Goal: Task Accomplishment & Management: Manage account settings

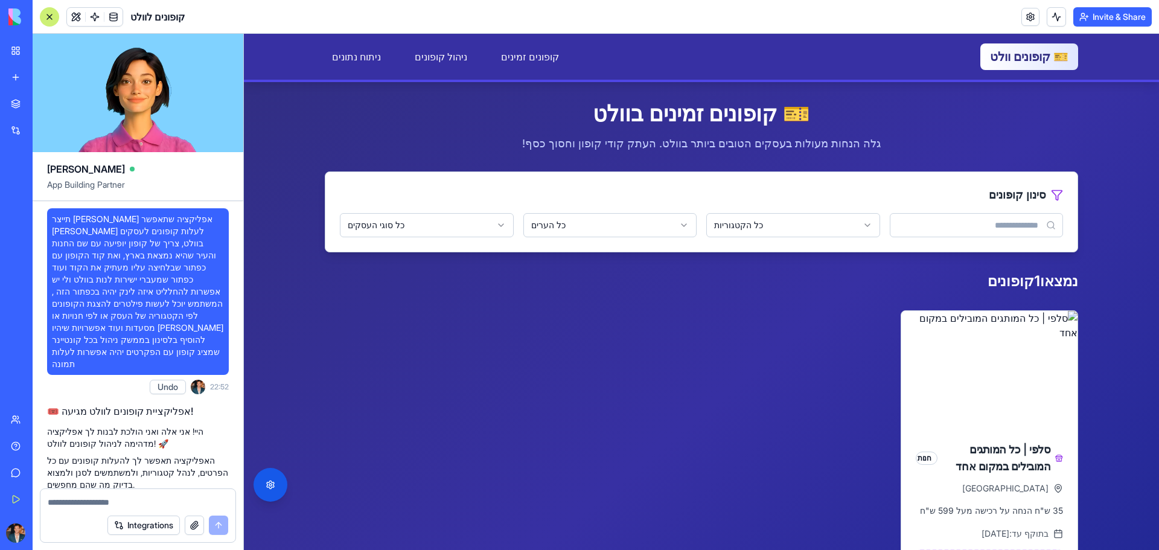
scroll to position [2821, 0]
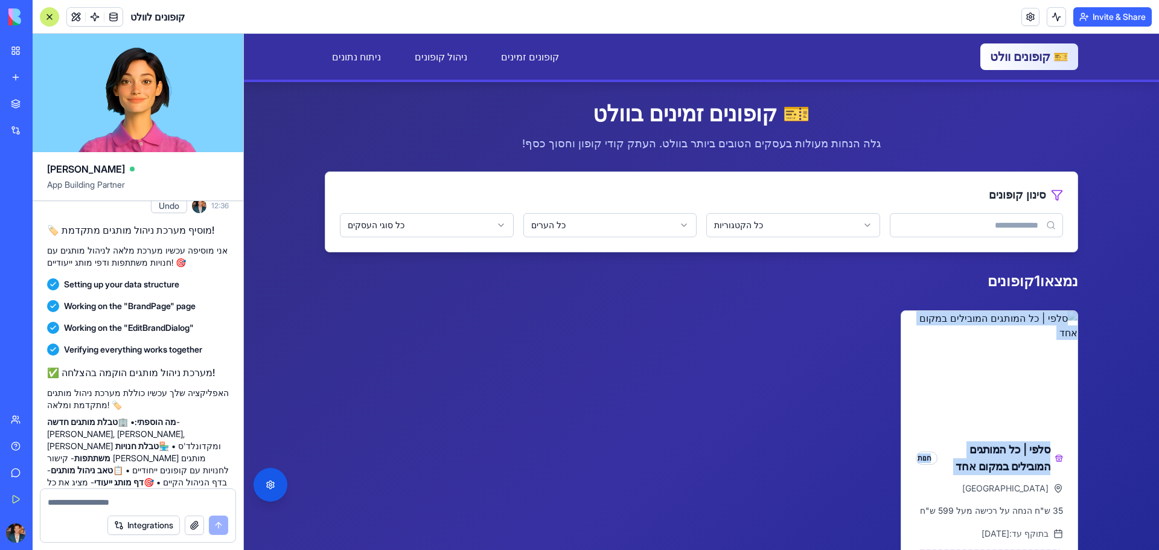
drag, startPoint x: 714, startPoint y: 442, endPoint x: 708, endPoint y: 413, distance: 29.6
click at [708, 413] on div "סלפי | כל המותגים המובילים במקום אחד חנות רמת גן 35 ש"ח הנחה על רכישה מעל 599 ש…" at bounding box center [701, 489] width 753 height 359
click at [692, 371] on div "סלפי | כל המותגים המובילים במקום אחד חנות רמת גן 35 ש"ח הנחה על רכישה מעל 599 ש…" at bounding box center [701, 489] width 753 height 359
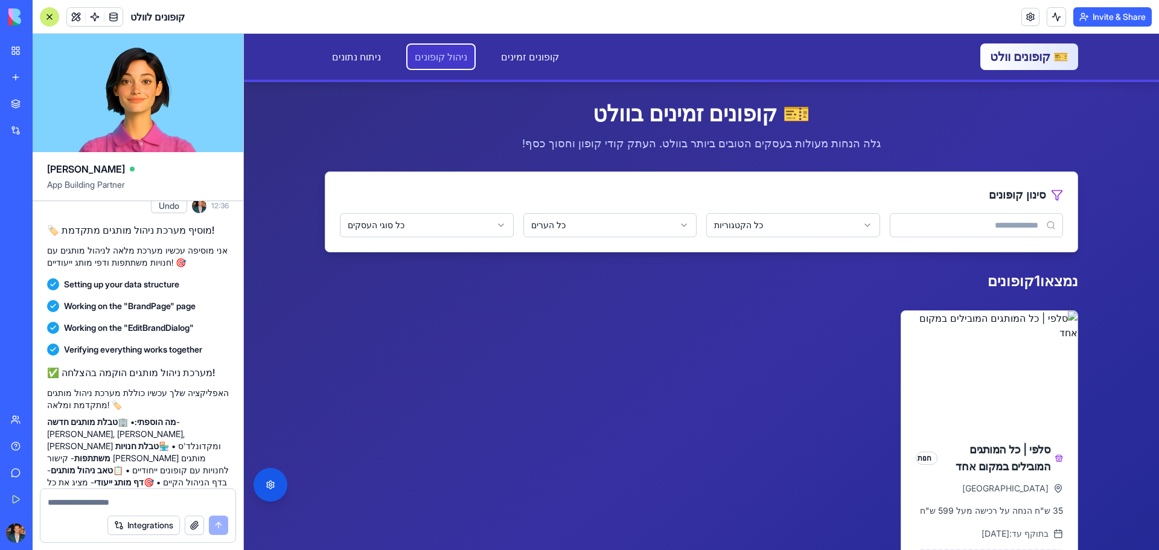
click at [420, 51] on link "ניהול קופונים" at bounding box center [441, 57] width 67 height 24
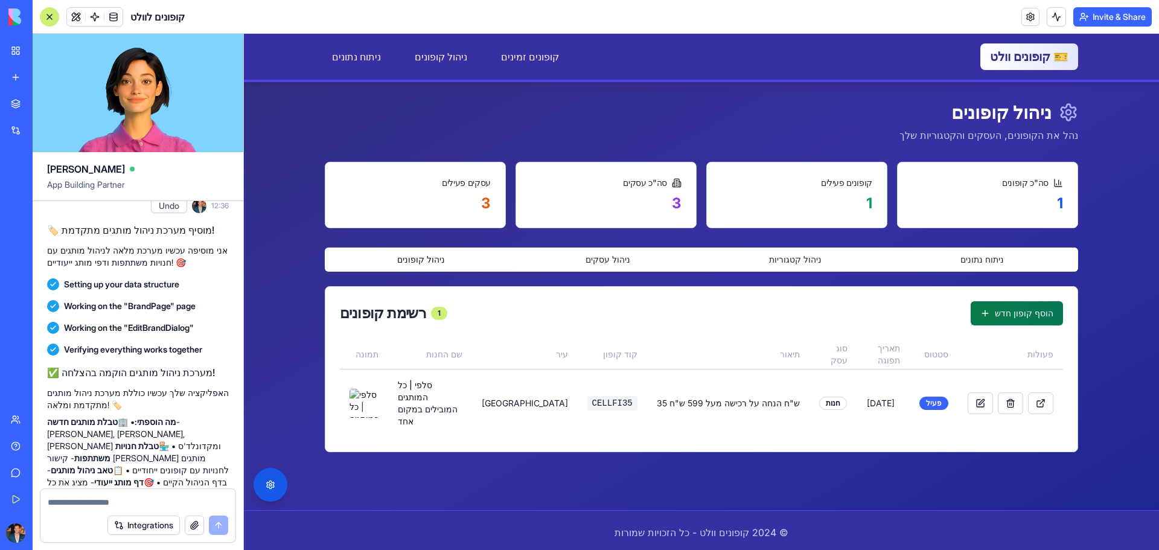
click at [1028, 316] on button "הוסף קופון חדש" at bounding box center [1017, 313] width 92 height 24
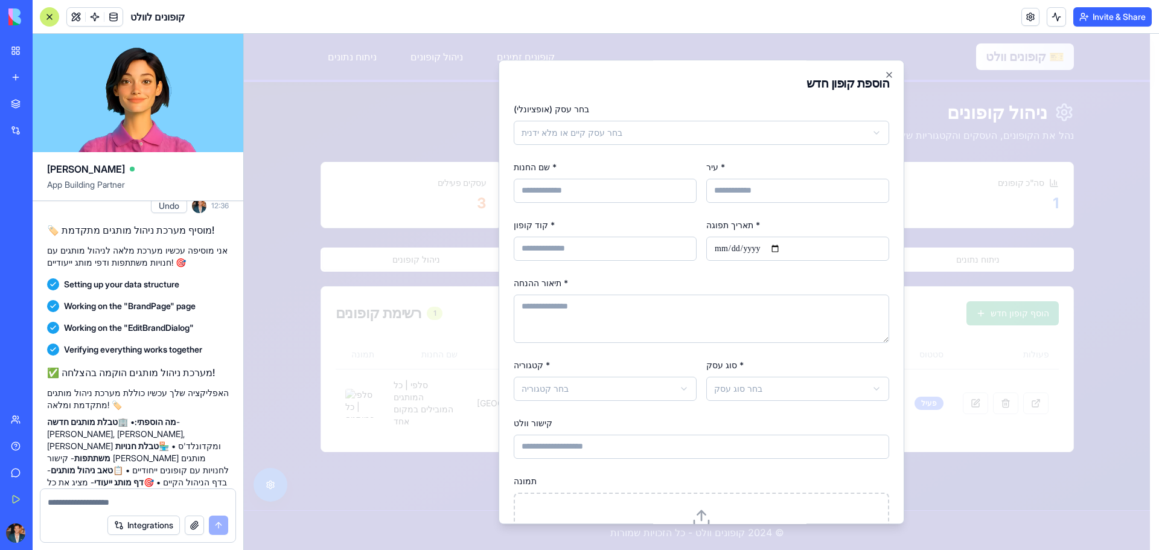
click at [660, 129] on body "דלג לתוכן הראשי 🎫 קופונים וולט קופונים זמינים ניהול קופונים ניתוח נתונים קופוני…" at bounding box center [697, 305] width 906 height 542
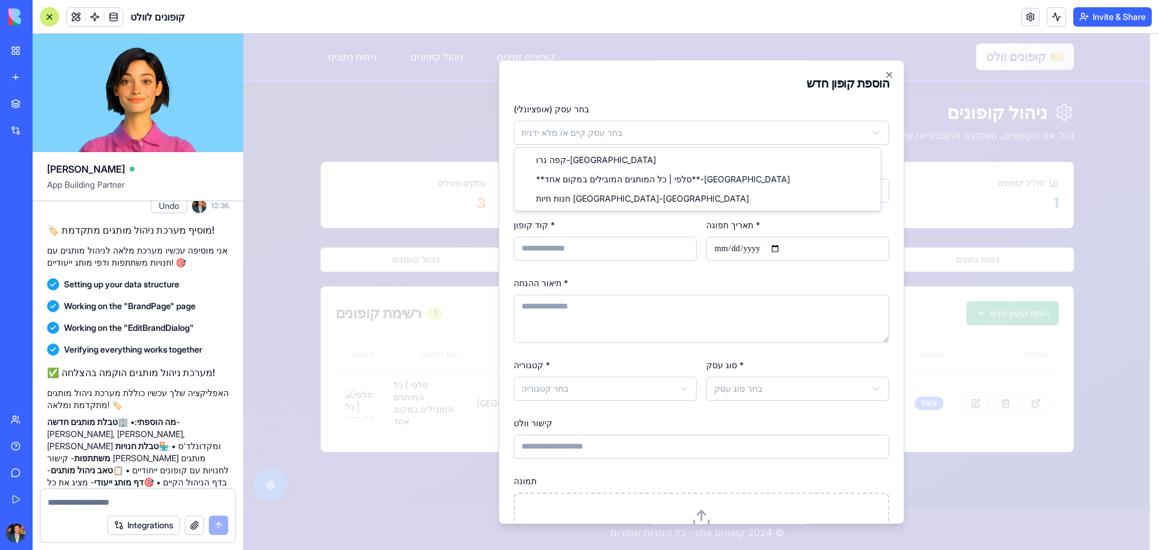
select select "******"
select select
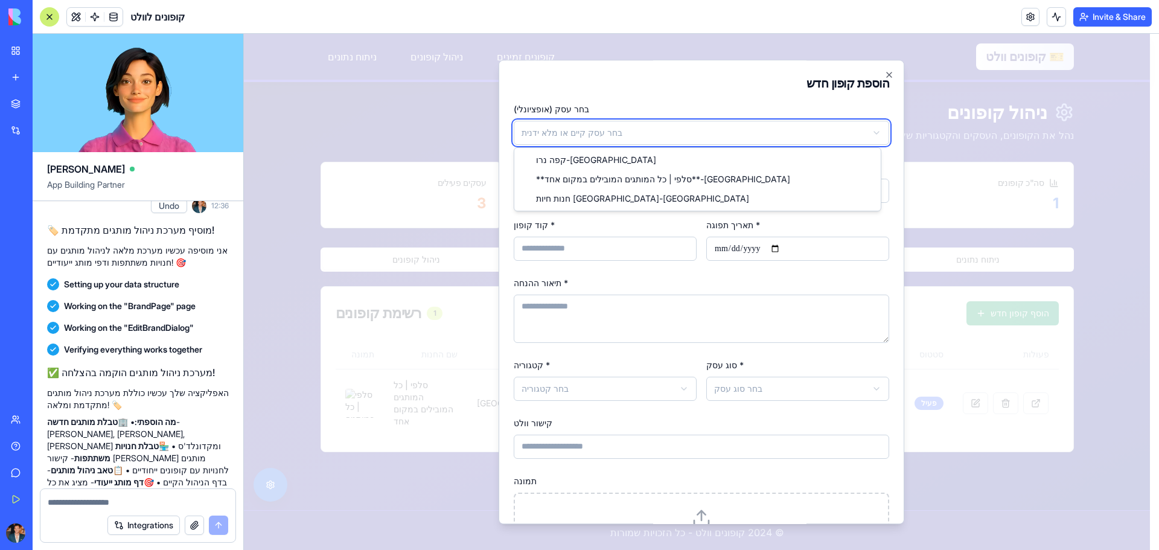
type input "**********"
type input "******"
select select
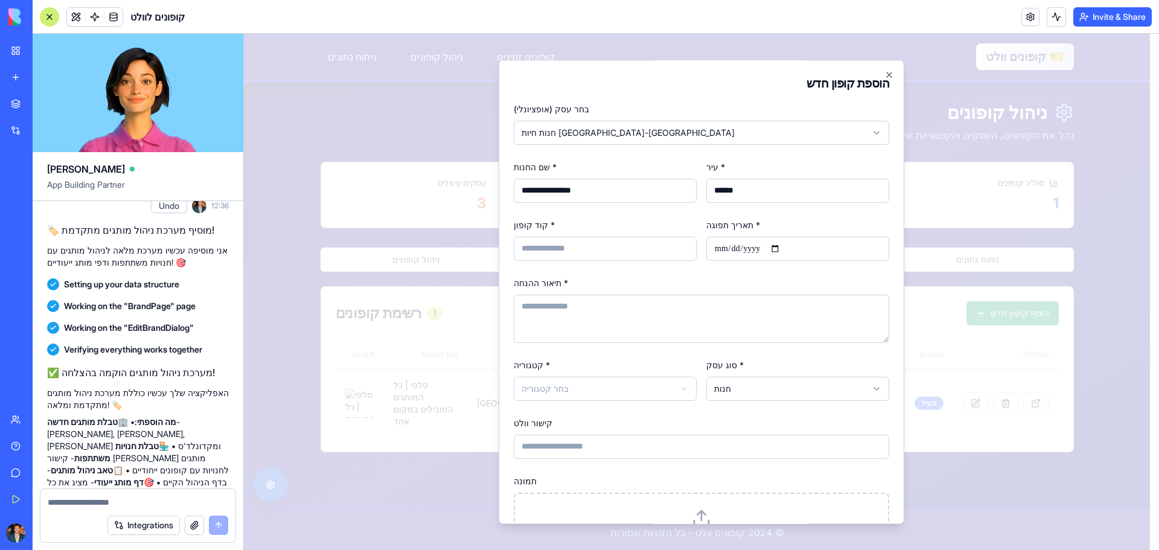
click at [602, 243] on input "קוד קופון *" at bounding box center [605, 249] width 183 height 24
click at [625, 254] on input "קוד קופון *" at bounding box center [605, 249] width 183 height 24
click at [664, 293] on div "תיאור ההנחה *" at bounding box center [702, 309] width 376 height 68
click at [885, 74] on icon "button" at bounding box center [890, 75] width 10 height 10
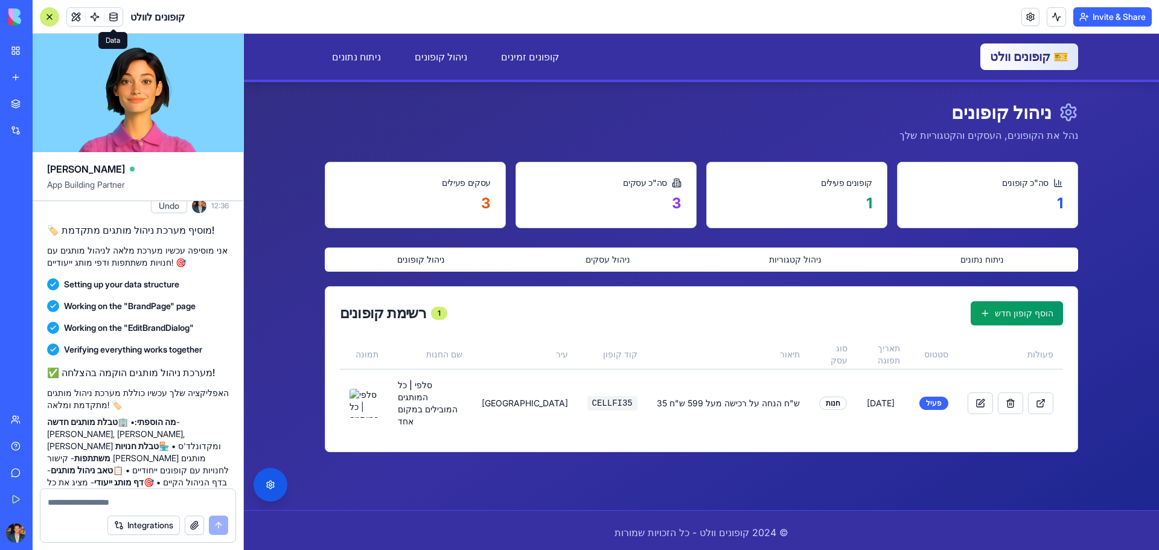
click at [118, 18] on link at bounding box center [113, 17] width 18 height 18
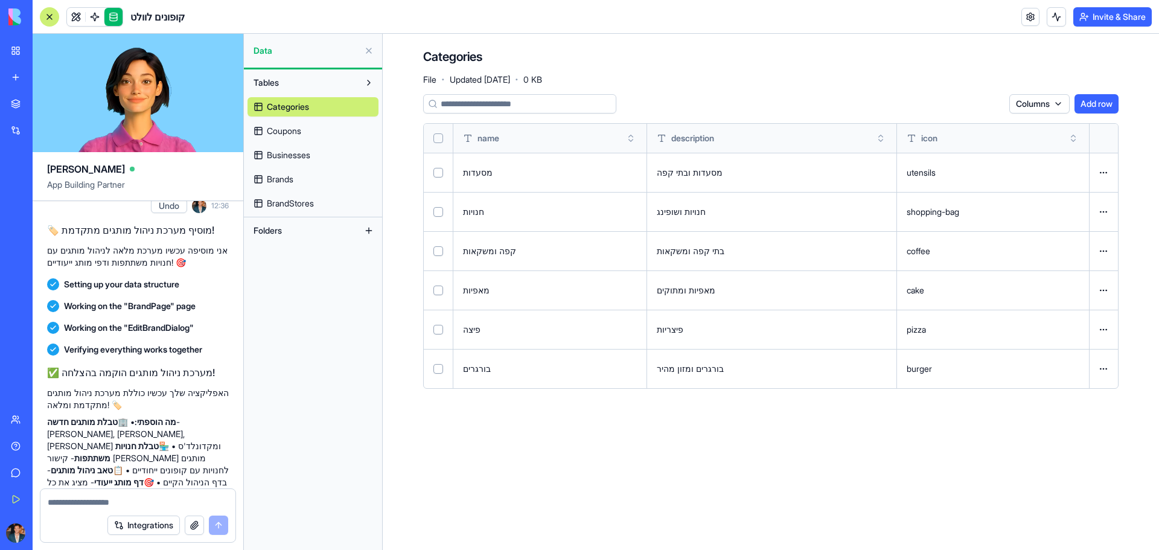
click at [324, 153] on link "Businesses" at bounding box center [313, 155] width 131 height 19
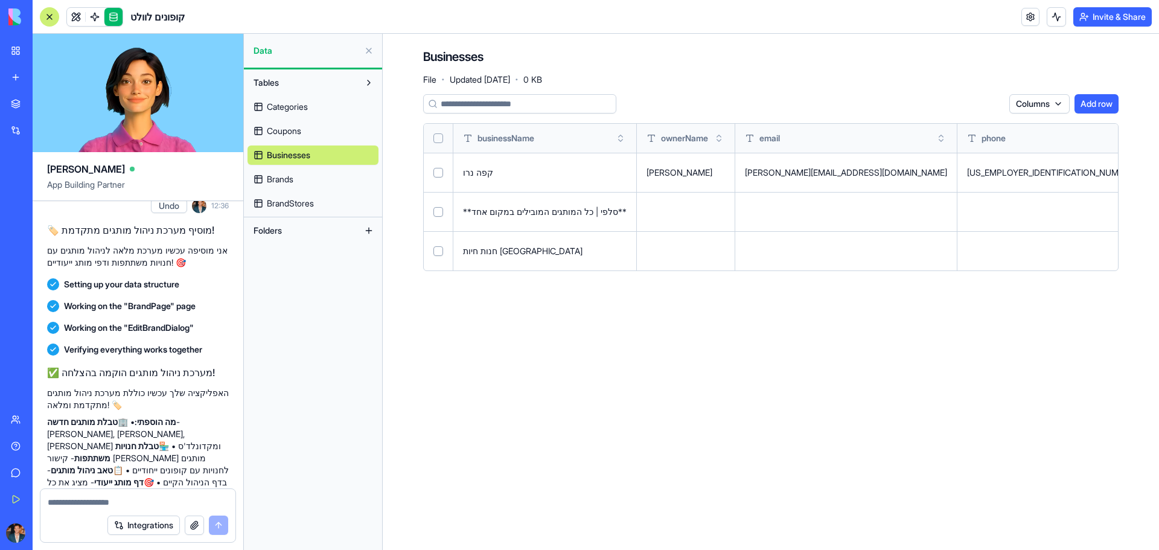
click at [281, 181] on span "Brands" at bounding box center [280, 179] width 27 height 12
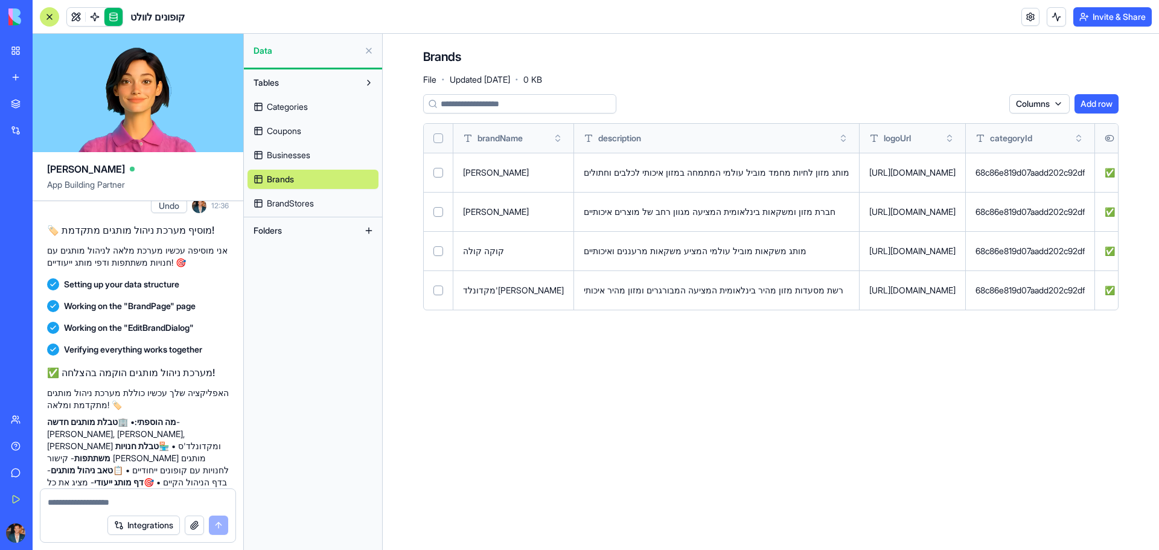
click at [283, 132] on span "Coupons" at bounding box center [284, 131] width 34 height 12
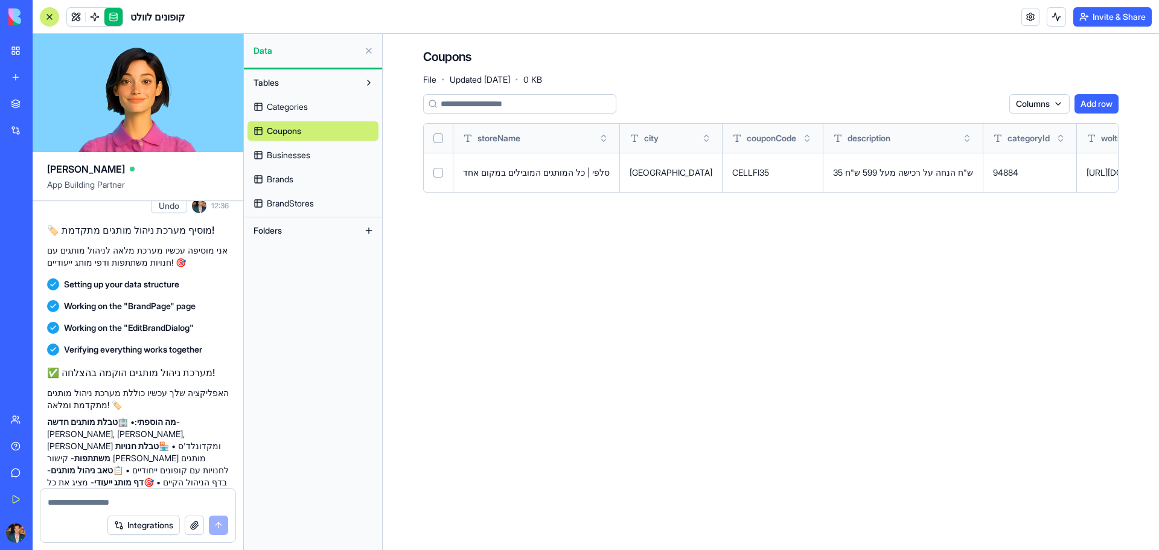
click at [121, 501] on textarea at bounding box center [138, 502] width 181 height 12
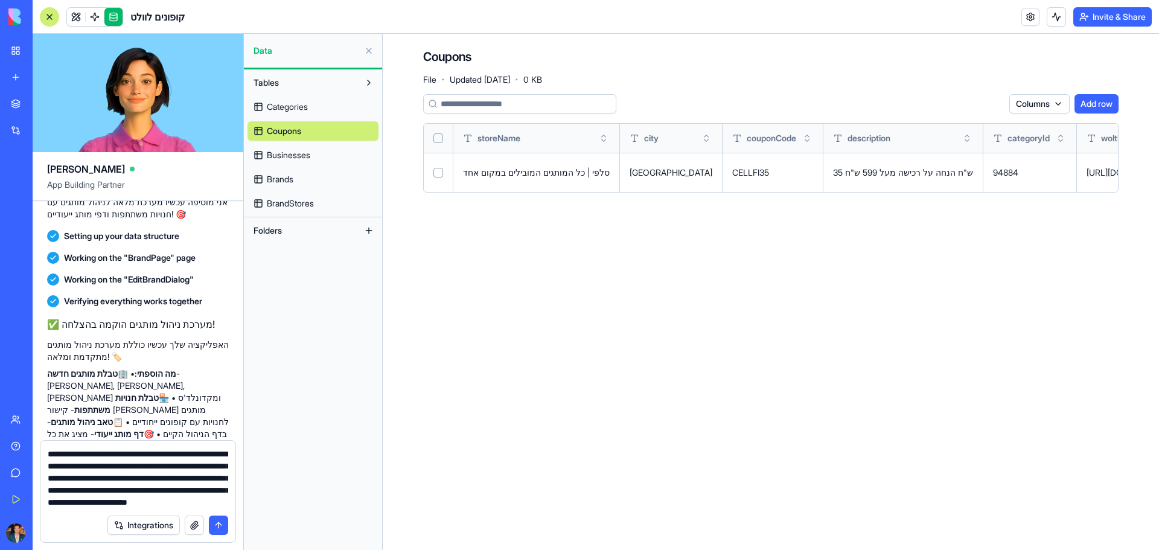
scroll to position [2881, 0]
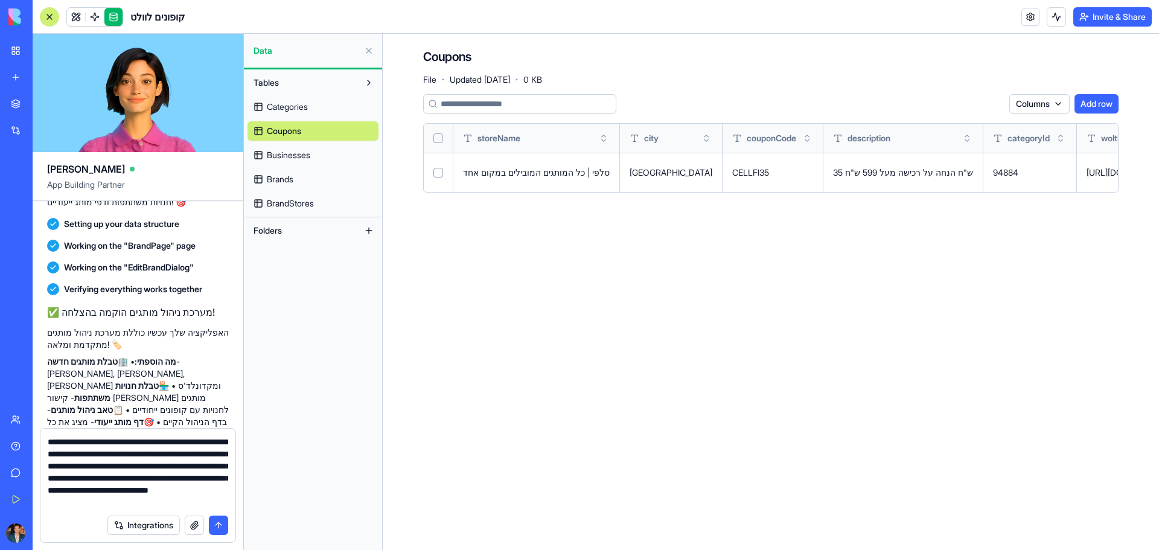
type textarea "**********"
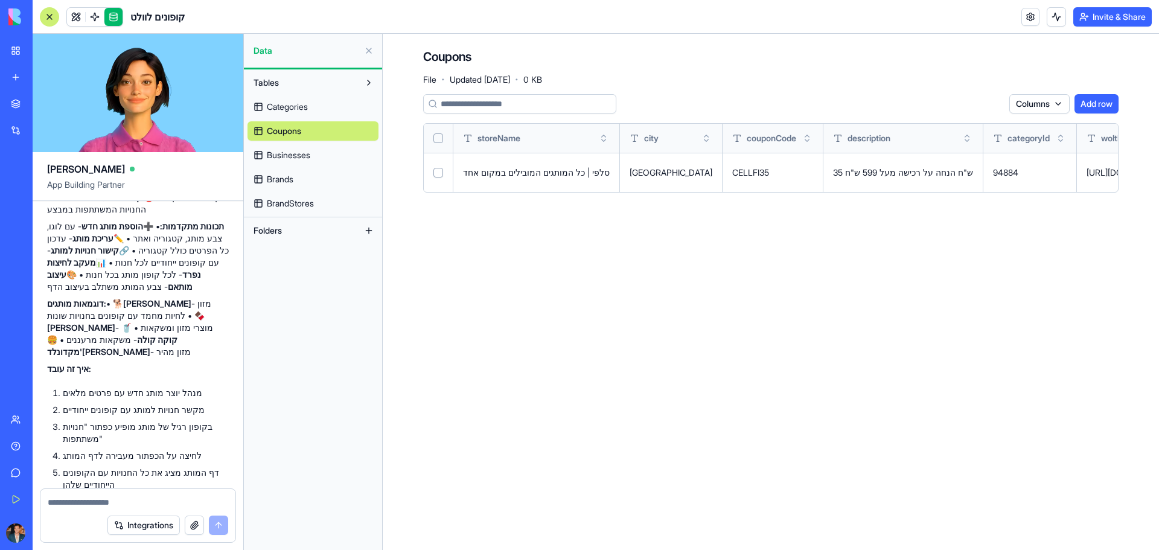
scroll to position [3473, 0]
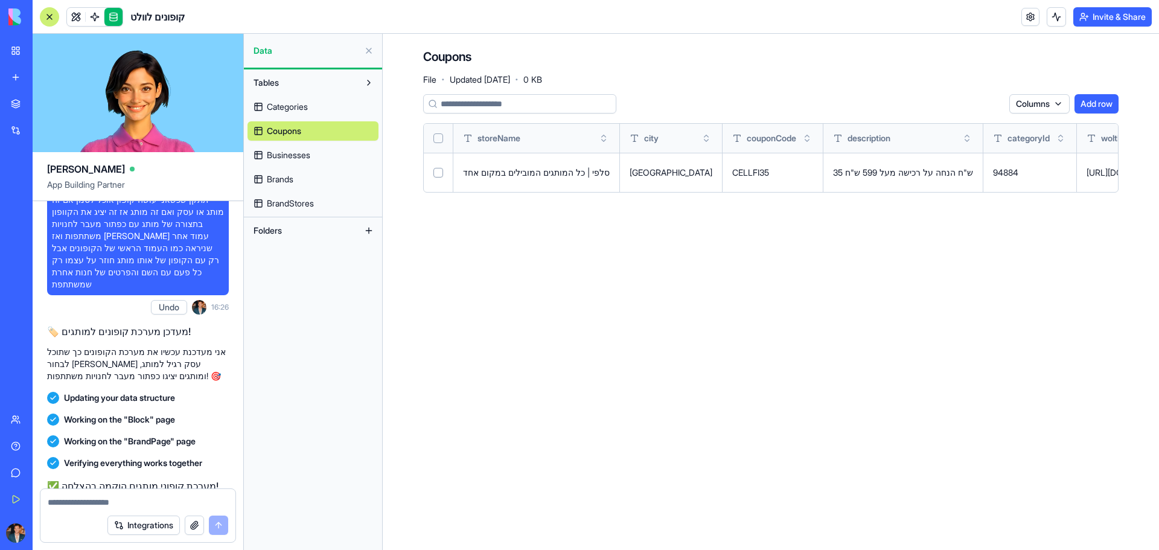
click at [301, 112] on span "Categories" at bounding box center [287, 107] width 41 height 12
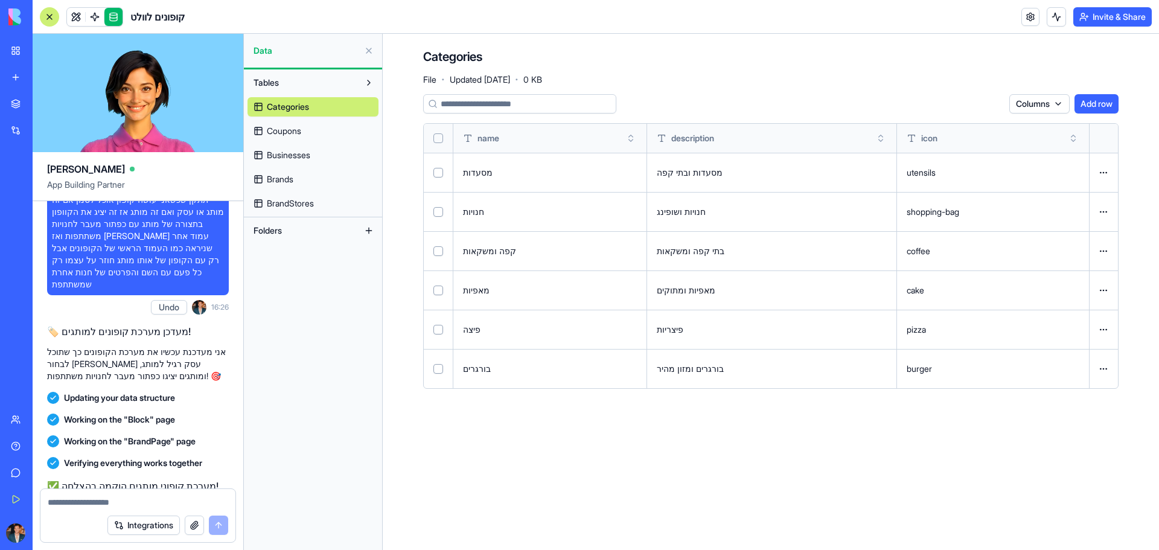
click at [308, 132] on link "Coupons" at bounding box center [313, 130] width 131 height 19
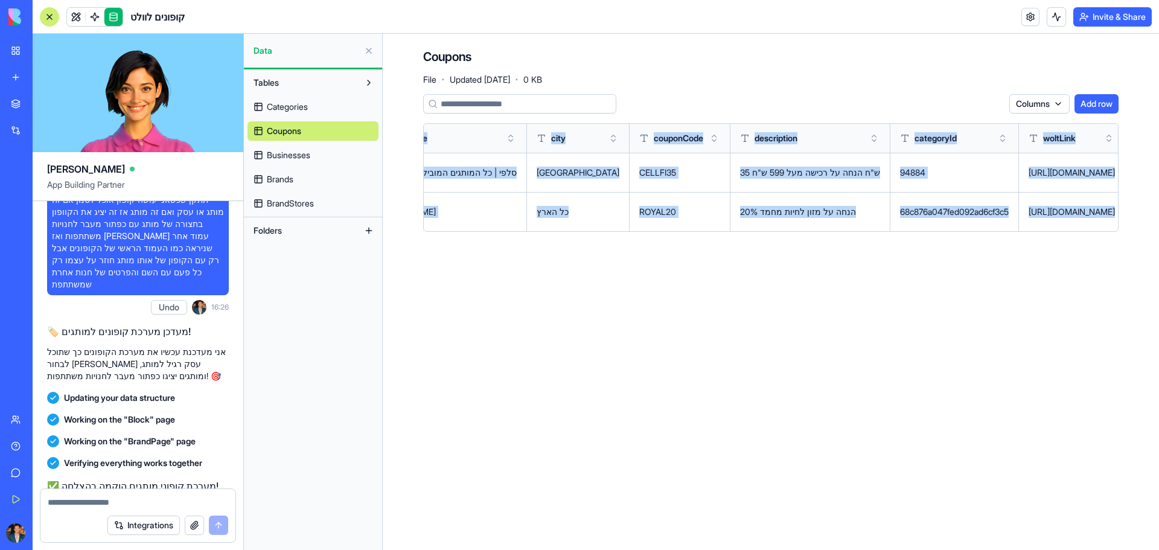
scroll to position [0, 196]
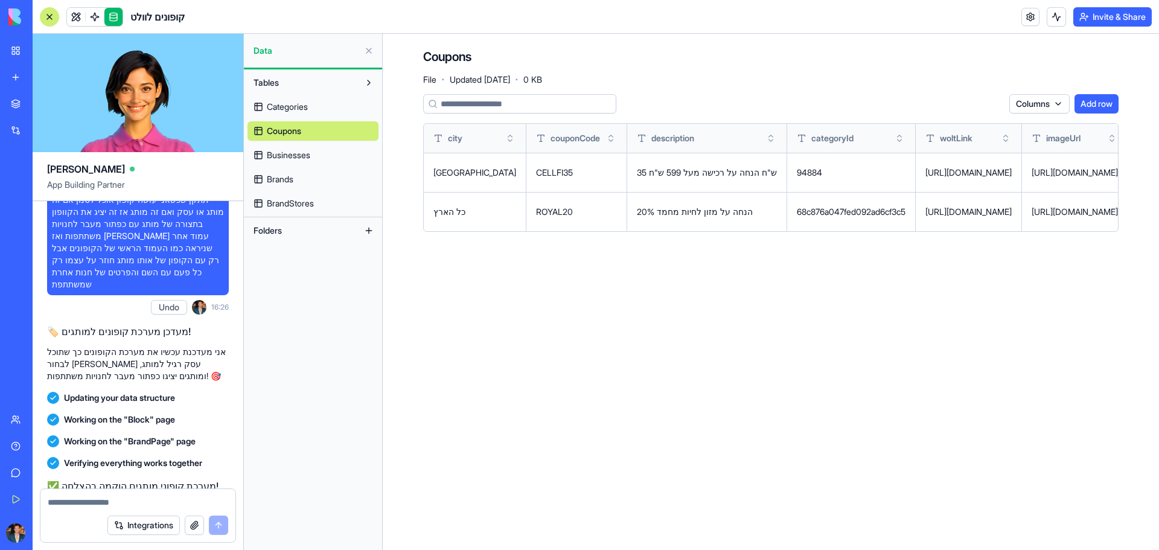
drag, startPoint x: 745, startPoint y: 233, endPoint x: 1048, endPoint y: 252, distance: 303.1
click at [1093, 236] on div "Columns Add row storeName city couponCode description categoryId woltLink image…" at bounding box center [771, 167] width 696 height 147
click at [994, 274] on main "Coupons File · Updated [DATE] · 0 KB Columns Add row storeName city couponCode …" at bounding box center [771, 292] width 776 height 516
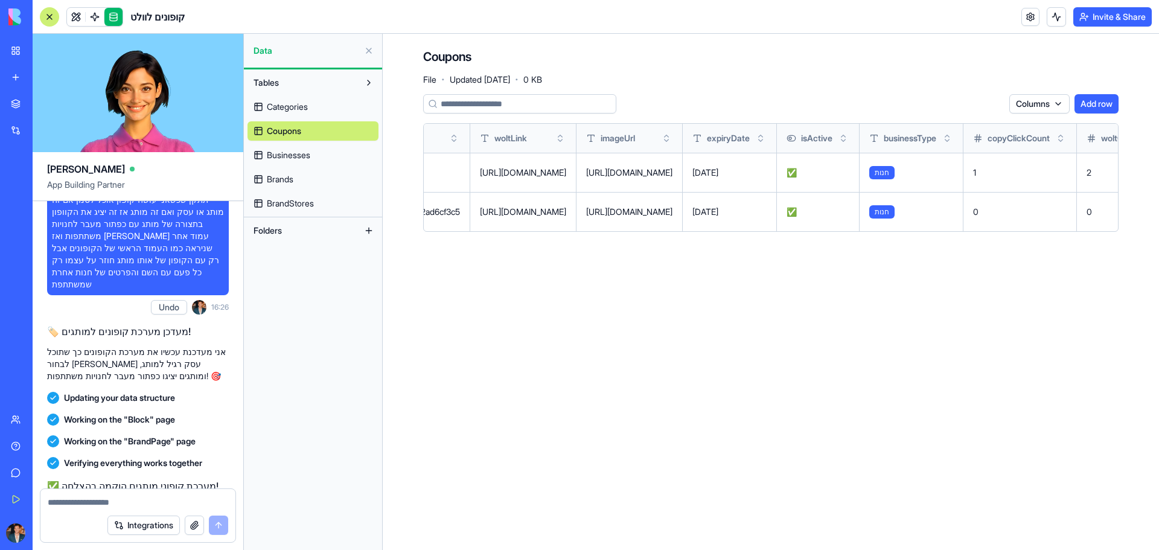
scroll to position [0, 1209]
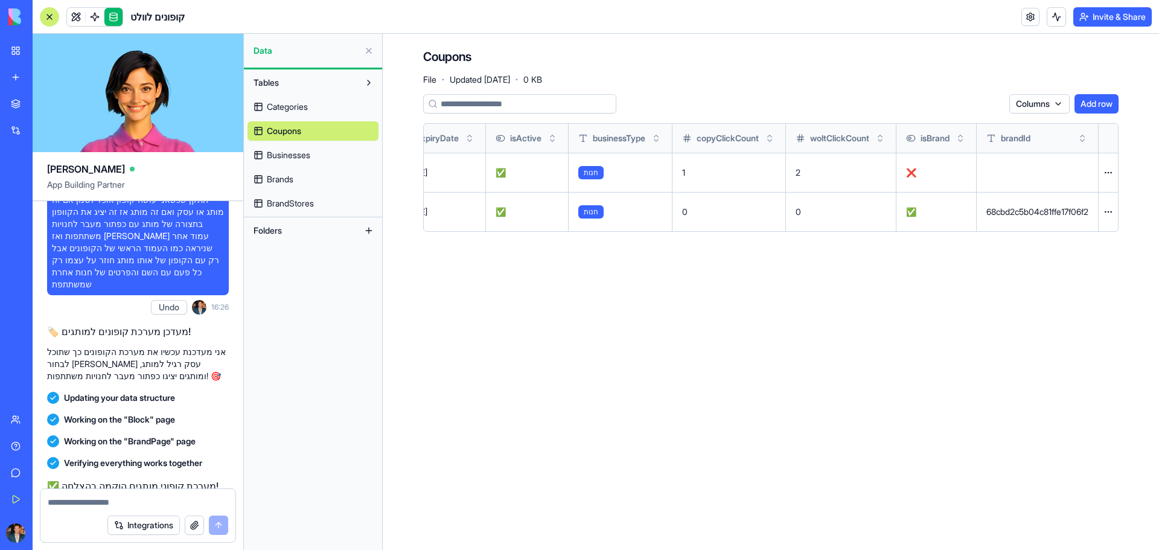
drag, startPoint x: 992, startPoint y: 223, endPoint x: 932, endPoint y: 229, distance: 60.1
click at [932, 229] on tr "[PERSON_NAME] כל הארץ ROYAL20 20% הנחה על מזון לחיות מחמד 68c876a047fed092ad6cf…" at bounding box center [304, 211] width 1627 height 39
click at [882, 290] on main "Coupons File · Updated [DATE] · 0 KB Columns Add row storeName city couponCode …" at bounding box center [771, 292] width 776 height 516
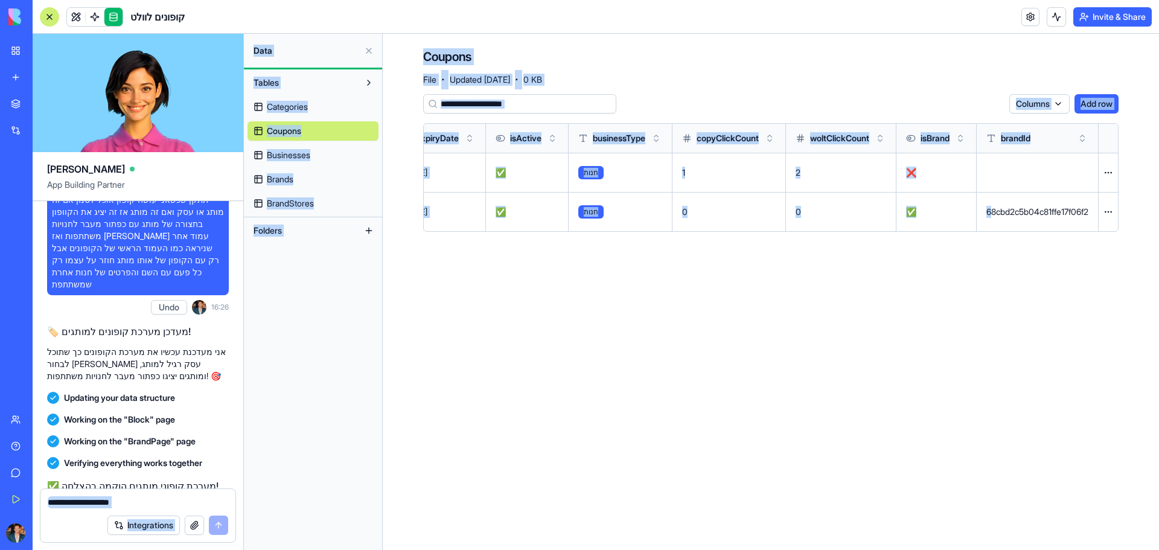
scroll to position [0, 0]
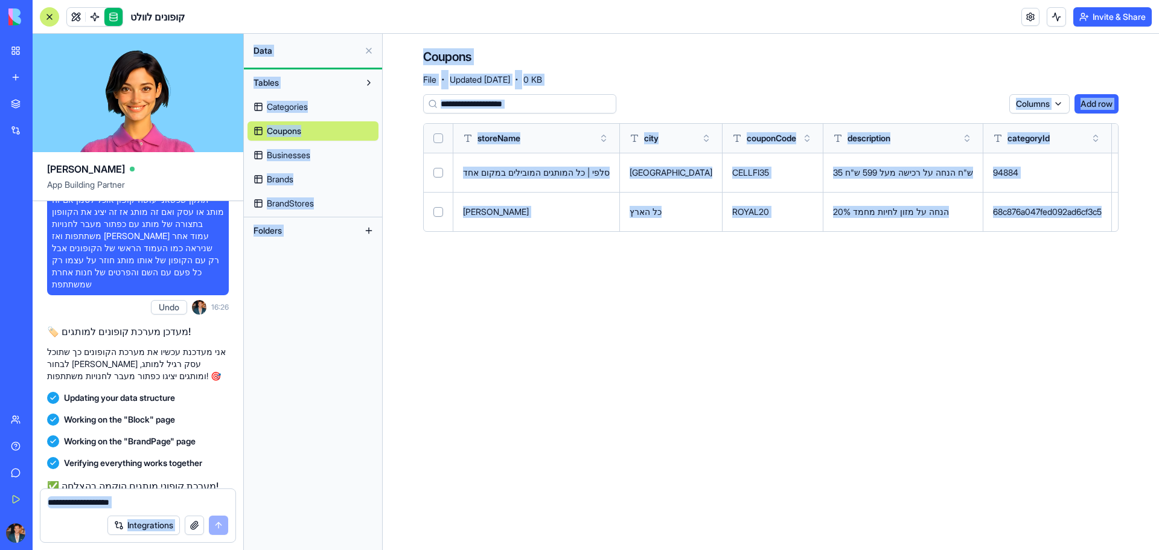
drag, startPoint x: 984, startPoint y: 227, endPoint x: 339, endPoint y: 339, distance: 654.5
click at [182, 339] on div "Ella App Building Partner תייצר [PERSON_NAME] אפליקציה שתאפשר [PERSON_NAME] לעל…" at bounding box center [596, 292] width 1127 height 516
click at [459, 276] on main "Coupons File · Updated [DATE] · 0 KB Columns Add row storeName city couponCode …" at bounding box center [771, 292] width 776 height 516
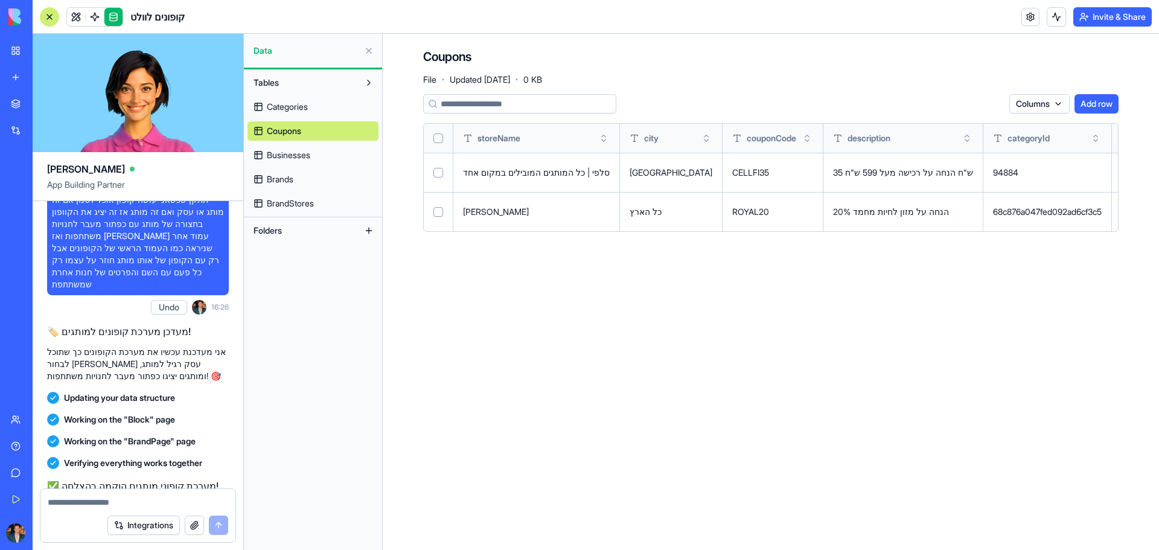
click at [118, 14] on link at bounding box center [113, 17] width 18 height 18
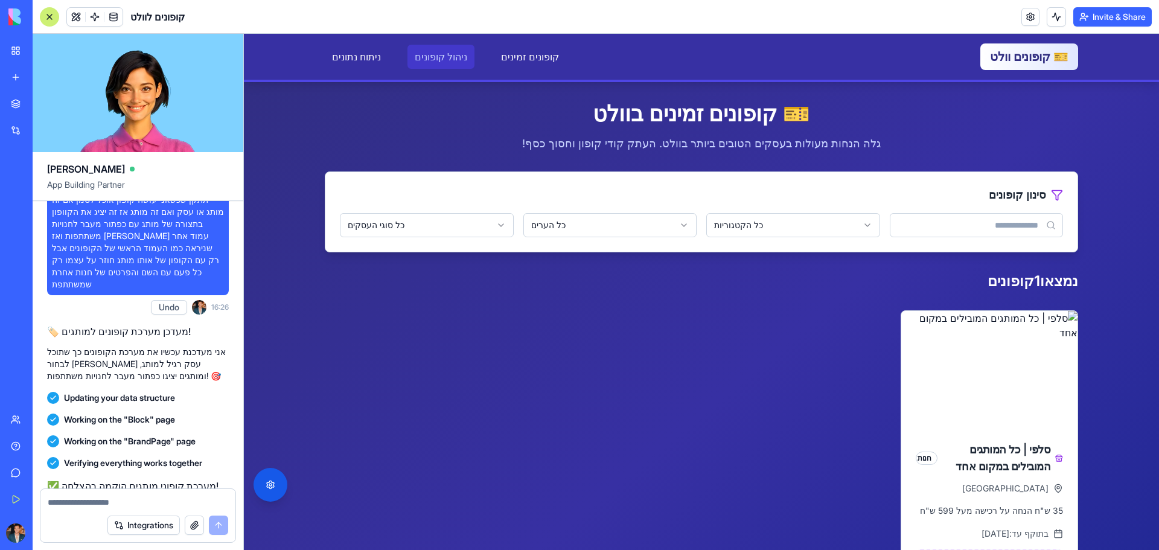
click at [414, 67] on link "ניהול קופונים" at bounding box center [441, 57] width 67 height 24
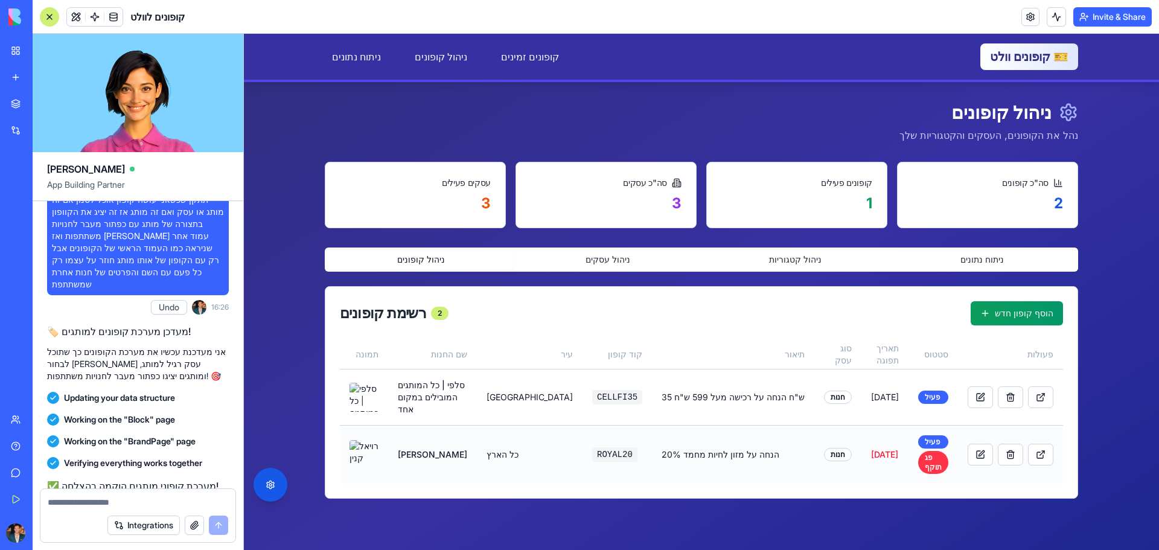
click at [871, 449] on span "[DATE]" at bounding box center [884, 454] width 27 height 10
click at [968, 444] on button at bounding box center [980, 455] width 25 height 22
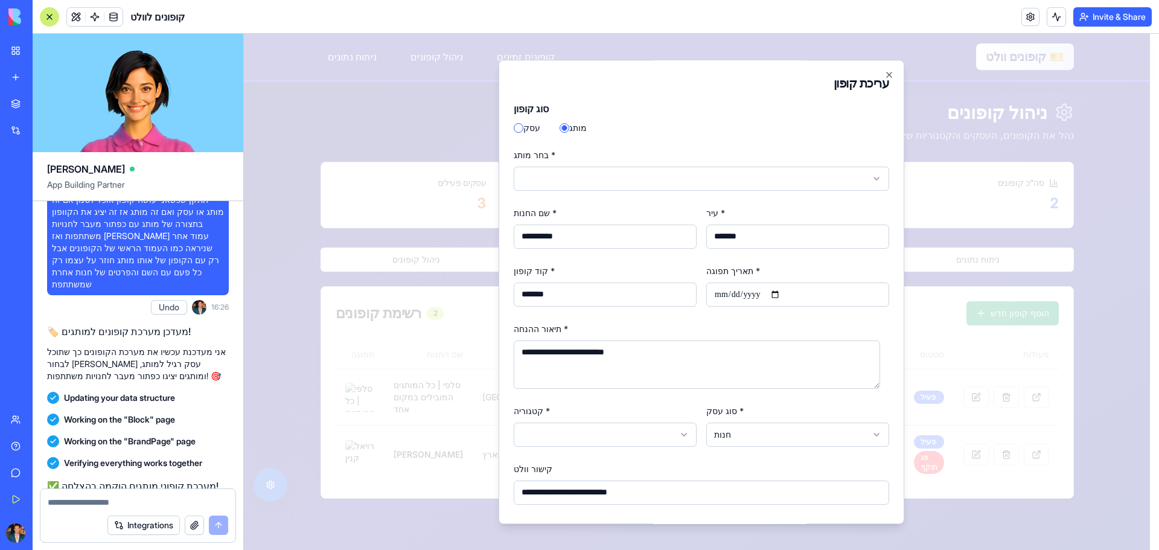
click at [726, 295] on input "**********" at bounding box center [797, 295] width 183 height 24
click at [755, 299] on input "**********" at bounding box center [797, 295] width 183 height 24
click at [785, 296] on input "**********" at bounding box center [797, 295] width 183 height 24
click at [782, 295] on input "**********" at bounding box center [797, 295] width 183 height 24
click at [781, 295] on input "**********" at bounding box center [797, 295] width 183 height 24
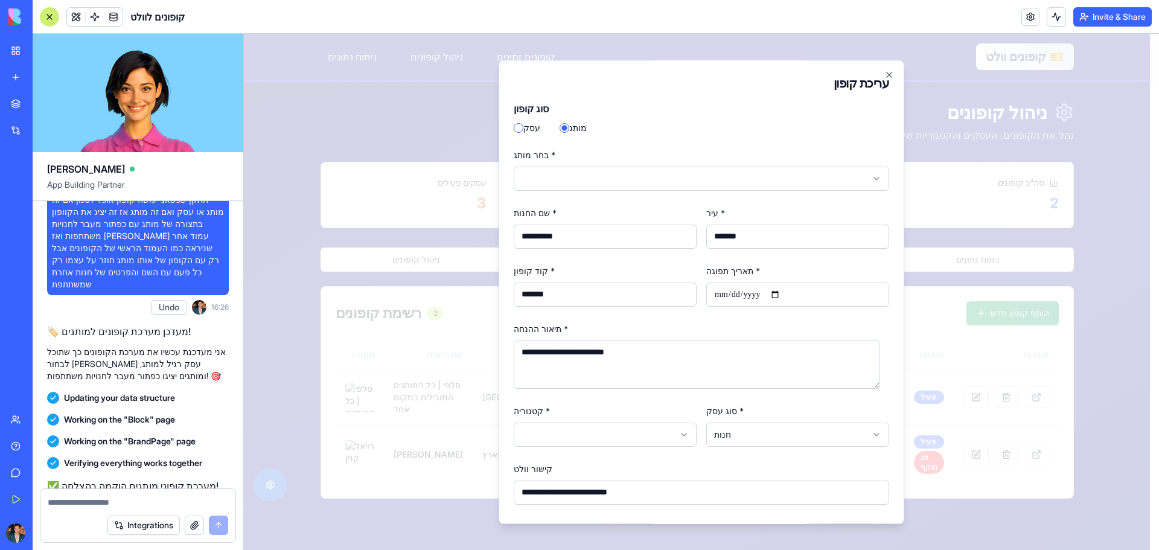
type input "**********"
click at [668, 319] on form "**********" at bounding box center [702, 397] width 376 height 592
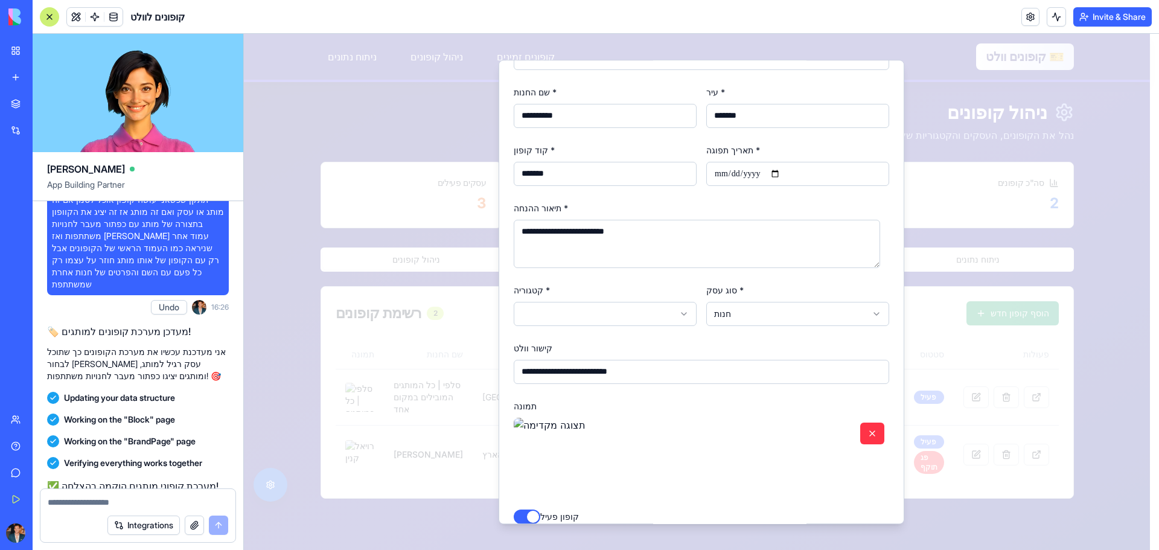
scroll to position [184, 0]
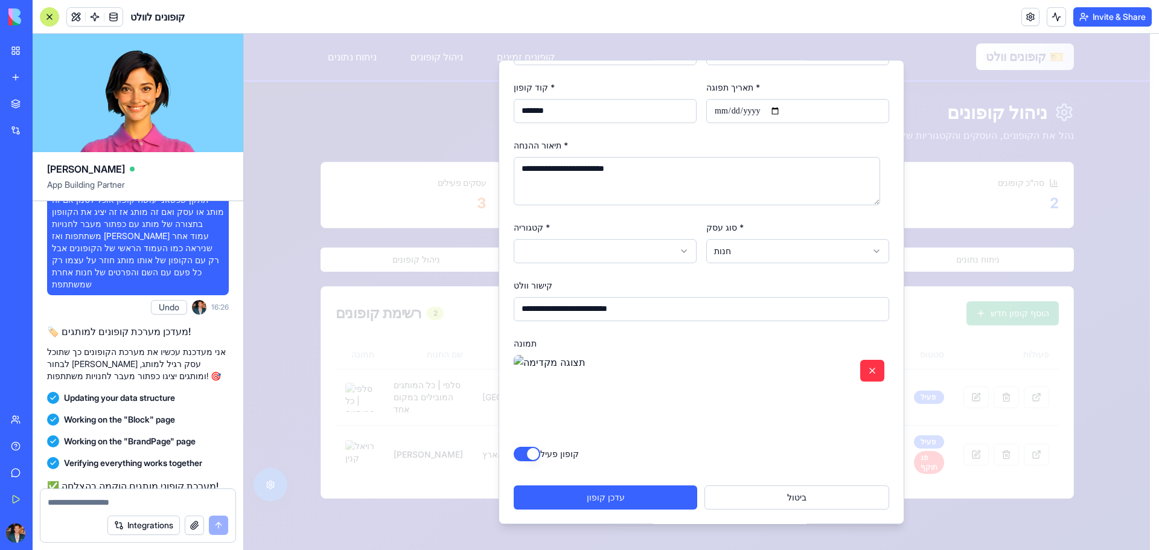
click at [642, 240] on body "דלג לתוכן הראשי 🎫 קופונים וולט קופונים זמינים ניהול קופונים ניתוח נתונים קופוני…" at bounding box center [697, 328] width 906 height 589
click at [729, 264] on form "**********" at bounding box center [702, 214] width 376 height 592
click at [731, 259] on body "דלג לתוכן הראשי 🎫 קופונים וולט קופונים זמינים ניהול קופונים ניתוח נתונים קופוני…" at bounding box center [697, 328] width 906 height 589
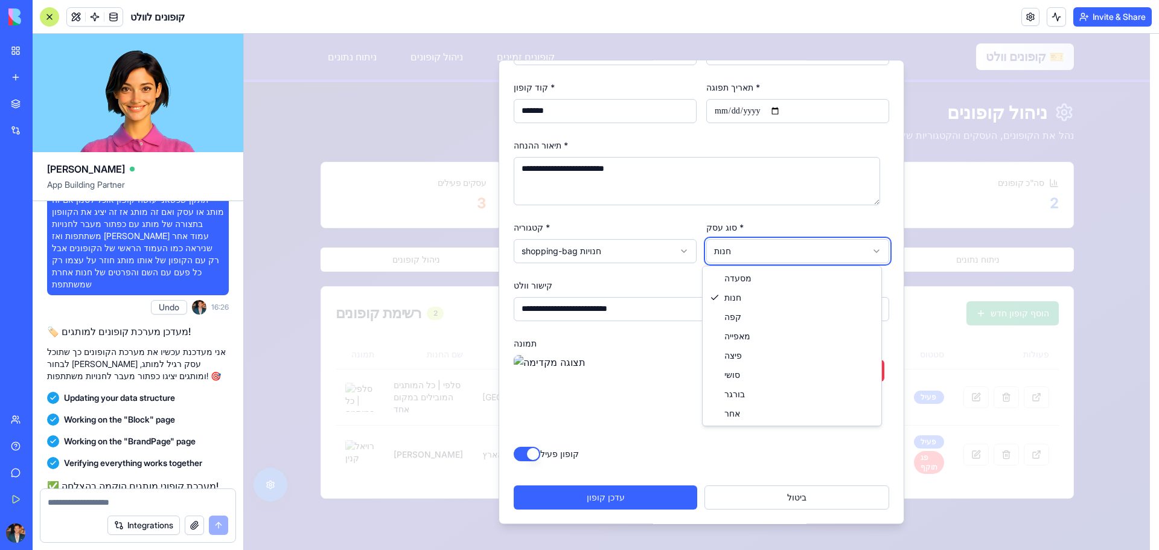
click at [736, 258] on body "דלג לתוכן הראשי 🎫 קופונים וולט קופונים זמינים ניהול קופונים ניתוח נתונים קופוני…" at bounding box center [697, 328] width 906 height 589
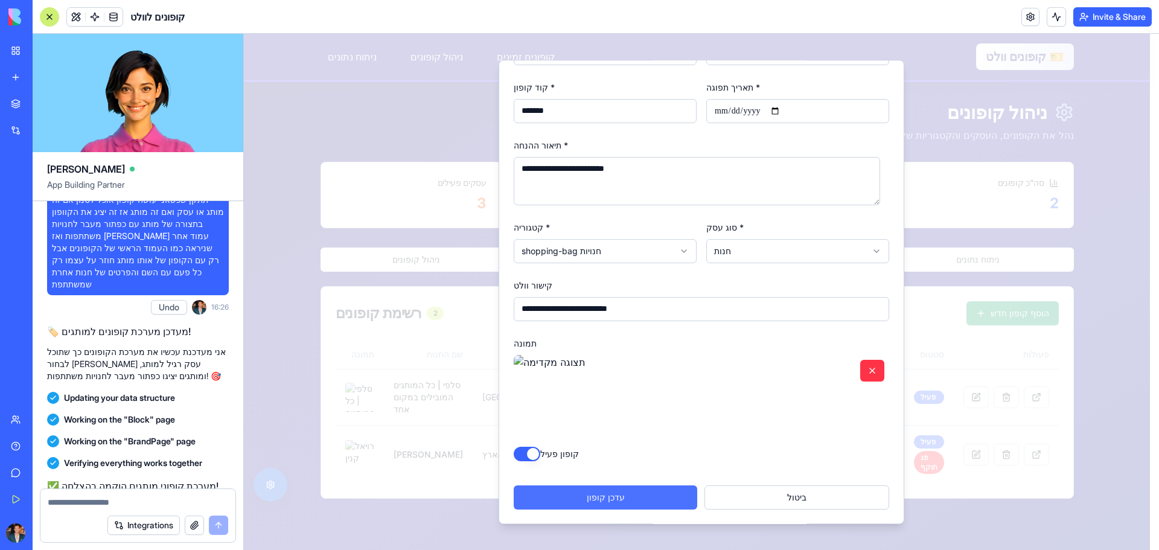
click at [639, 489] on button "עדכן קופון" at bounding box center [606, 497] width 184 height 24
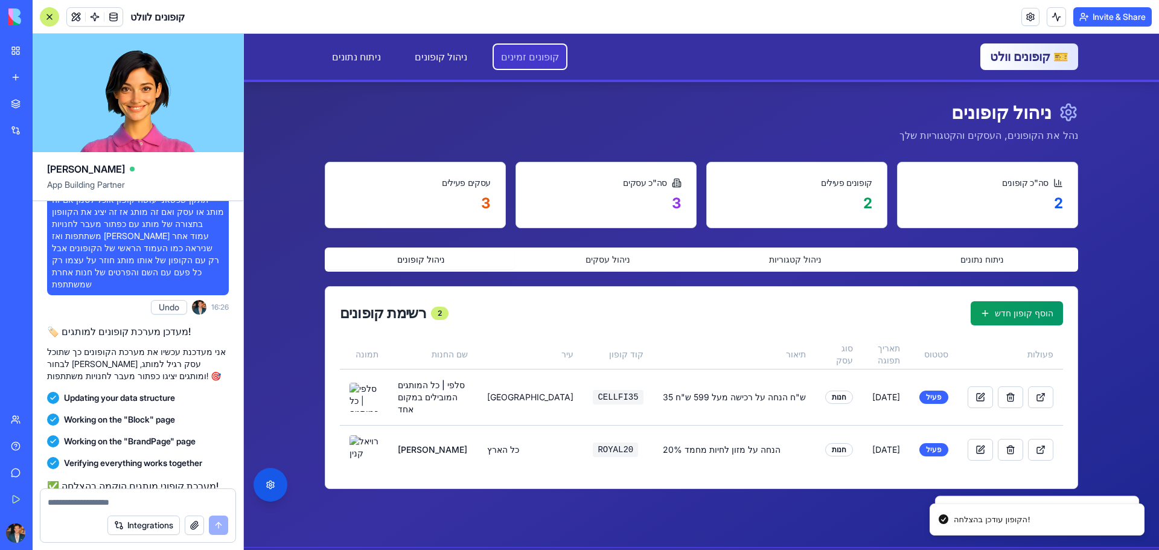
click at [518, 64] on link "קופונים זמינים" at bounding box center [530, 57] width 72 height 24
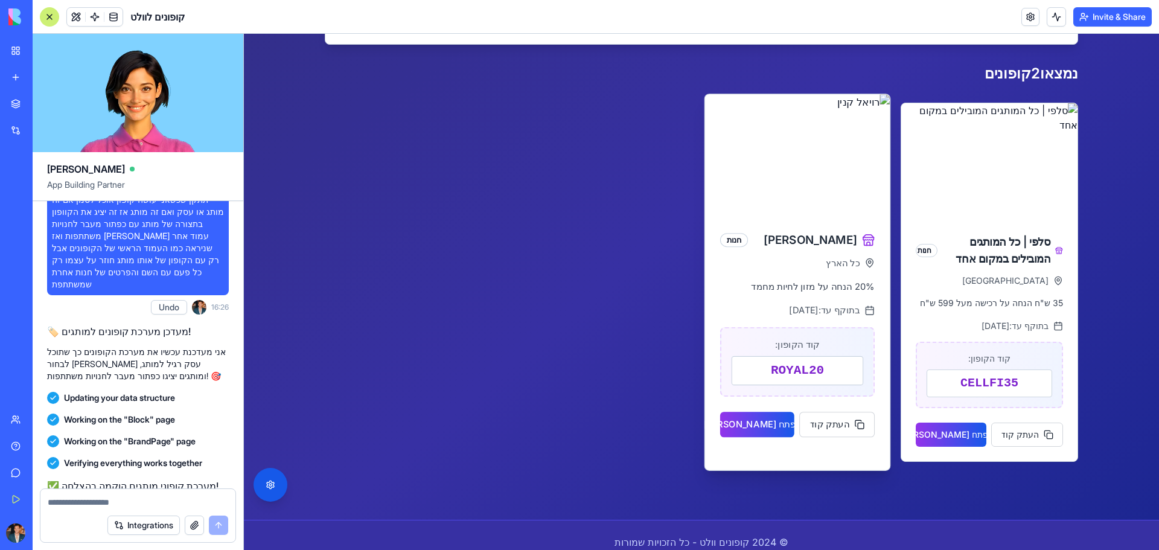
scroll to position [181, 0]
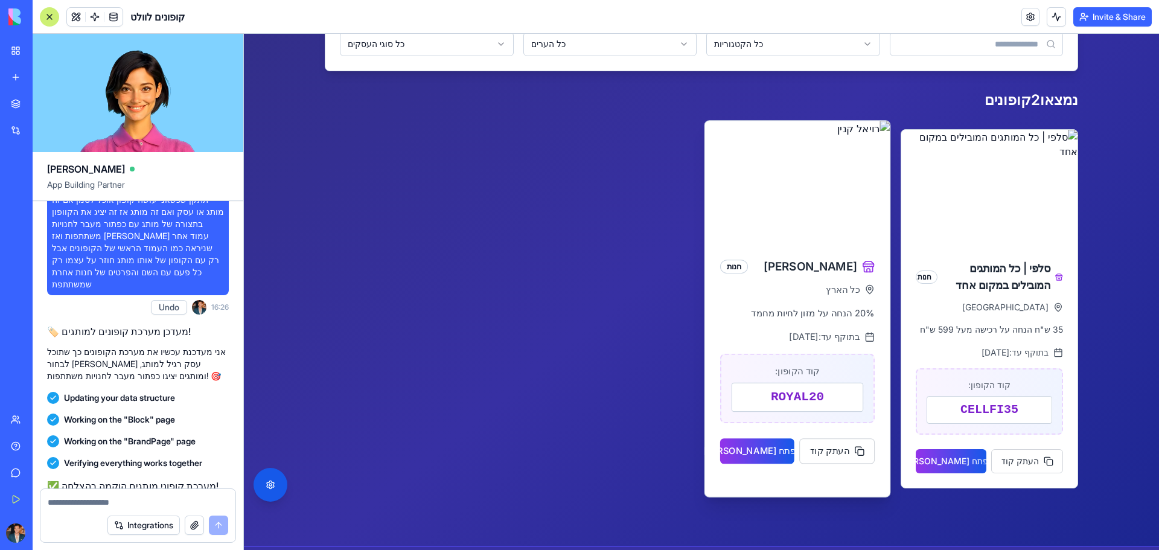
click at [779, 241] on img at bounding box center [797, 182] width 185 height 122
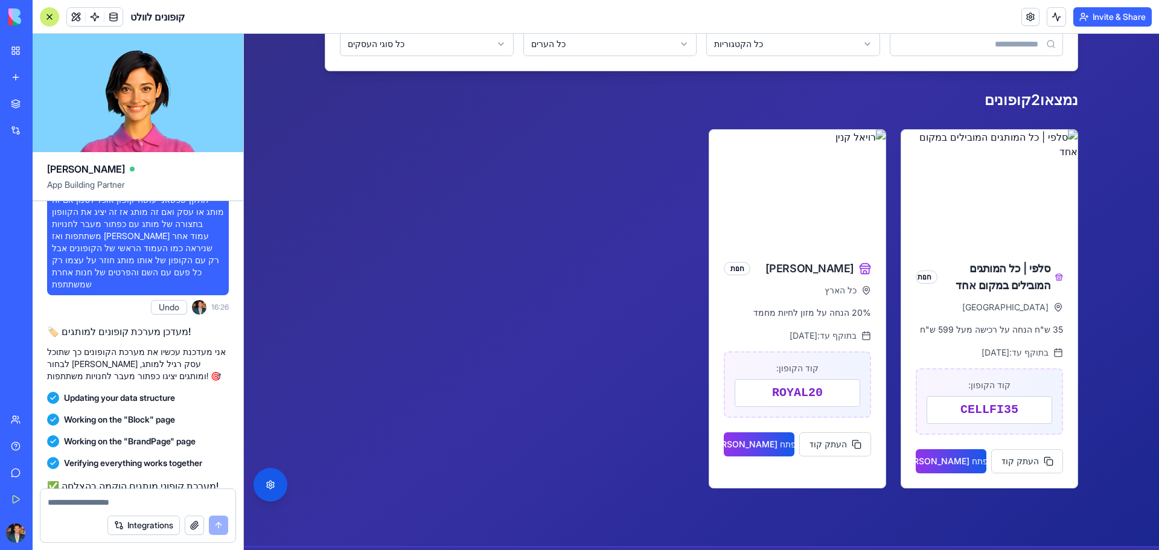
click at [108, 504] on textarea at bounding box center [138, 502] width 181 height 12
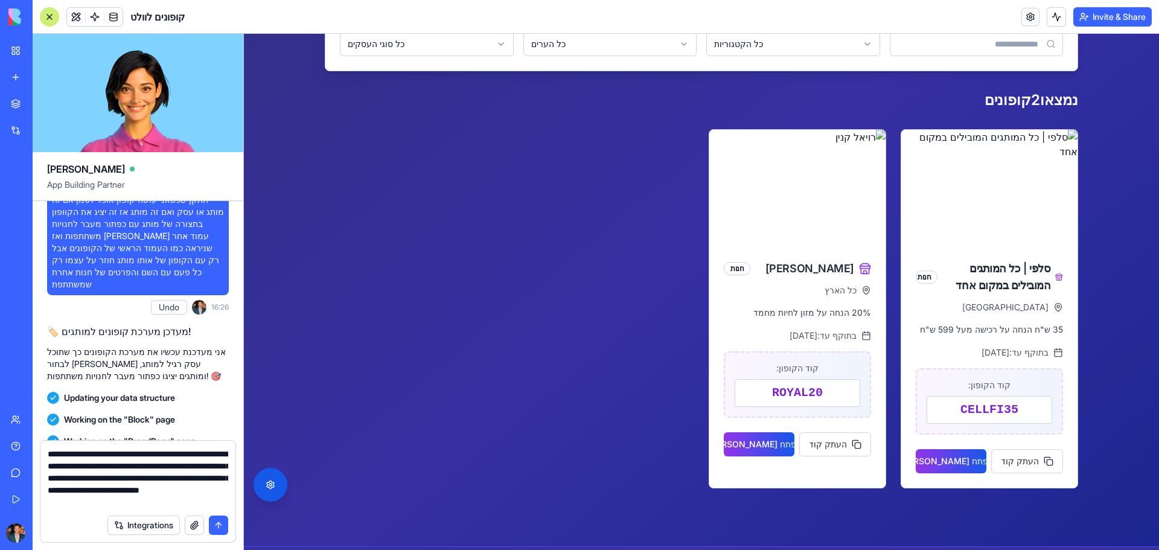
type textarea "**********"
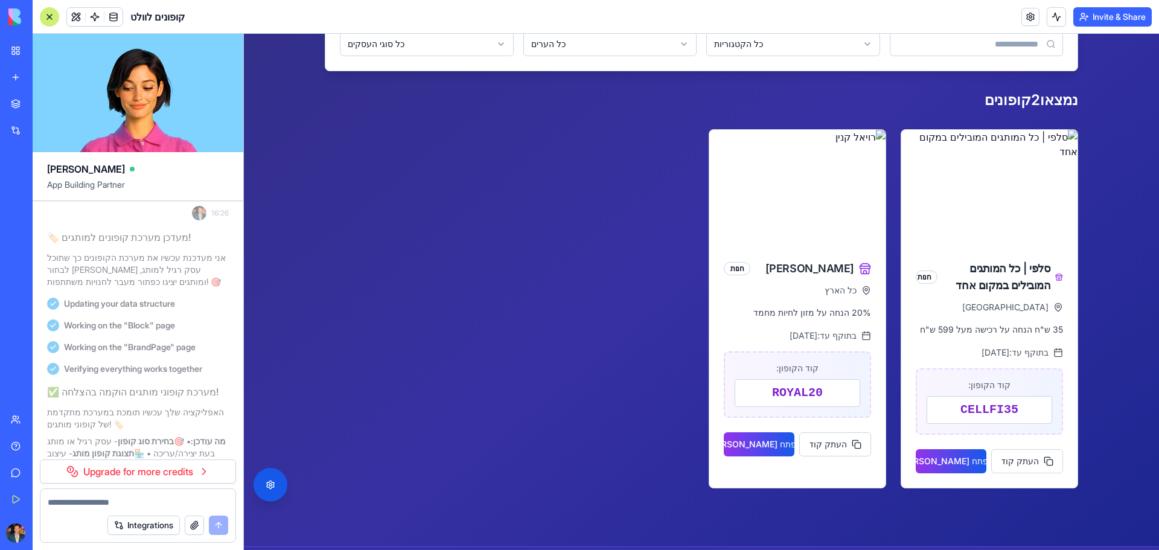
scroll to position [3596, 0]
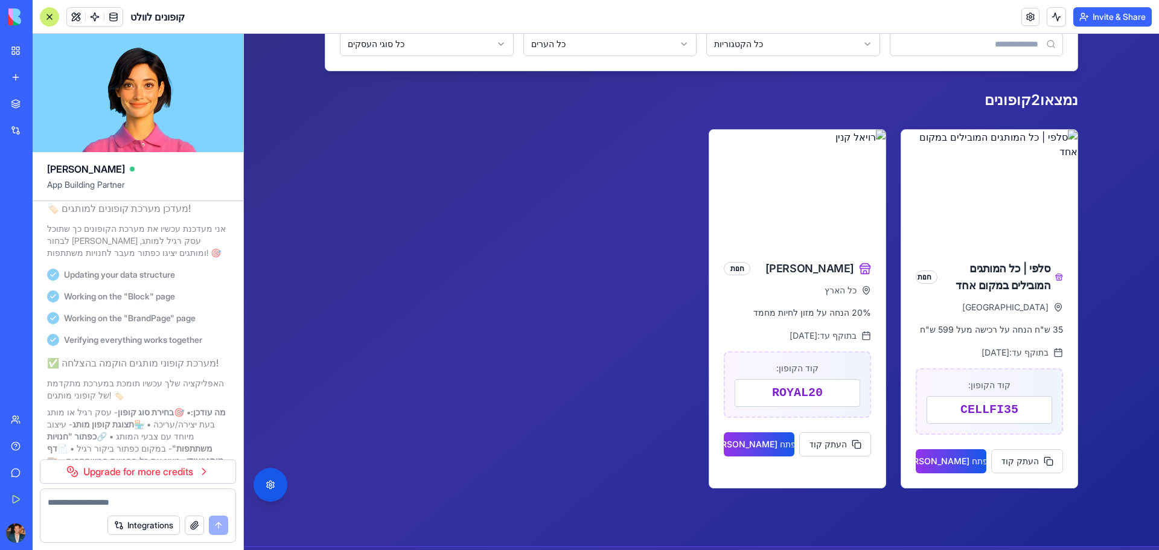
click at [121, 473] on link "Upgrade for more credits" at bounding box center [138, 471] width 196 height 24
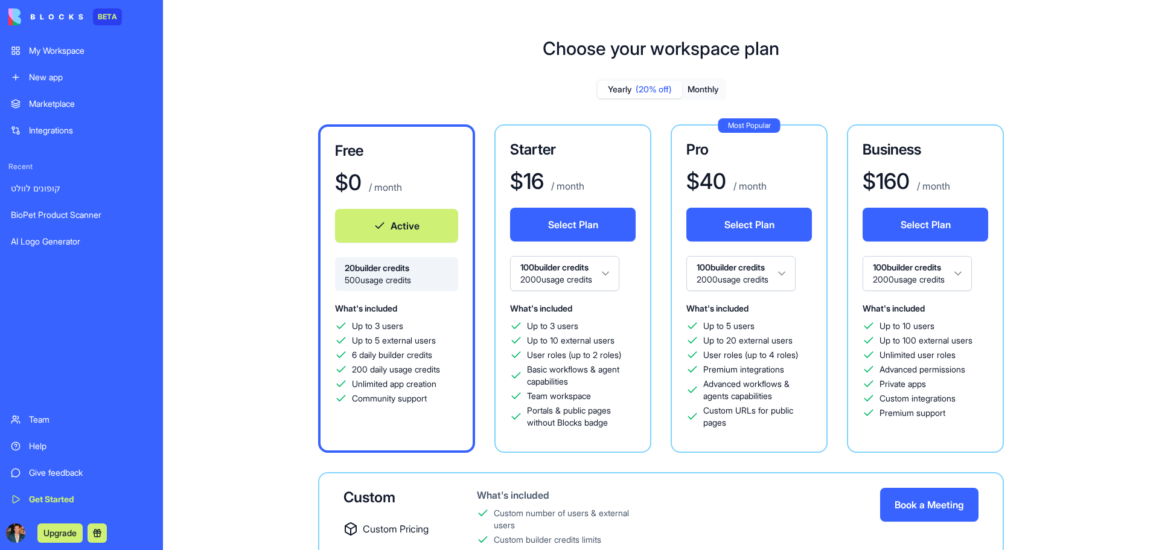
click at [579, 232] on button "Select Plan" at bounding box center [573, 225] width 126 height 34
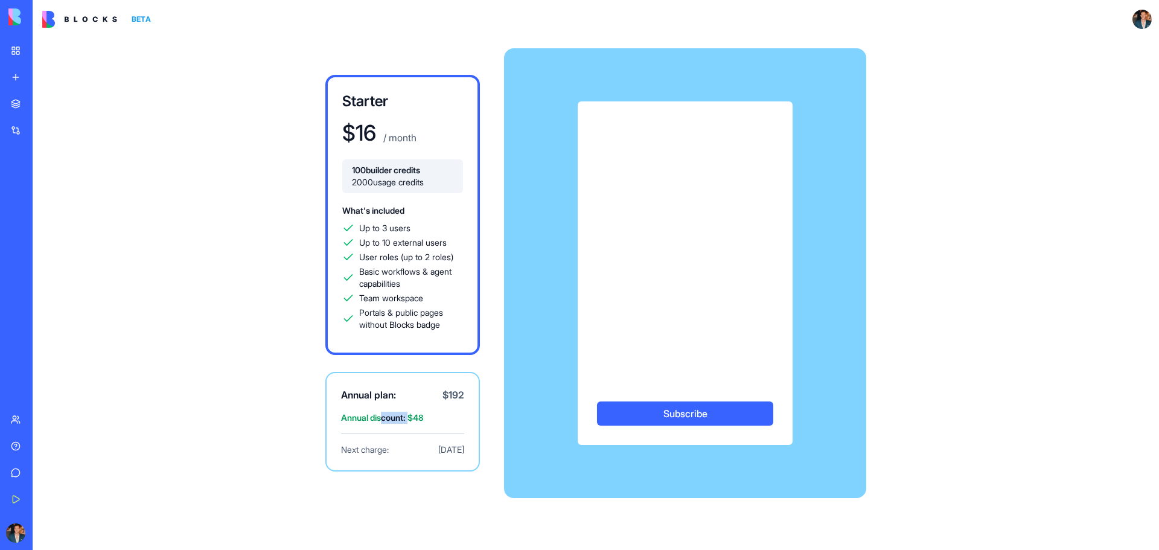
drag, startPoint x: 412, startPoint y: 421, endPoint x: 385, endPoint y: 423, distance: 27.2
click at [385, 423] on span "Annual discount: $ 48" at bounding box center [402, 418] width 123 height 12
click at [293, 334] on div "Starter $ 16 / month 100 builder credits 2000 usage credits What's included Up …" at bounding box center [596, 273] width 773 height 469
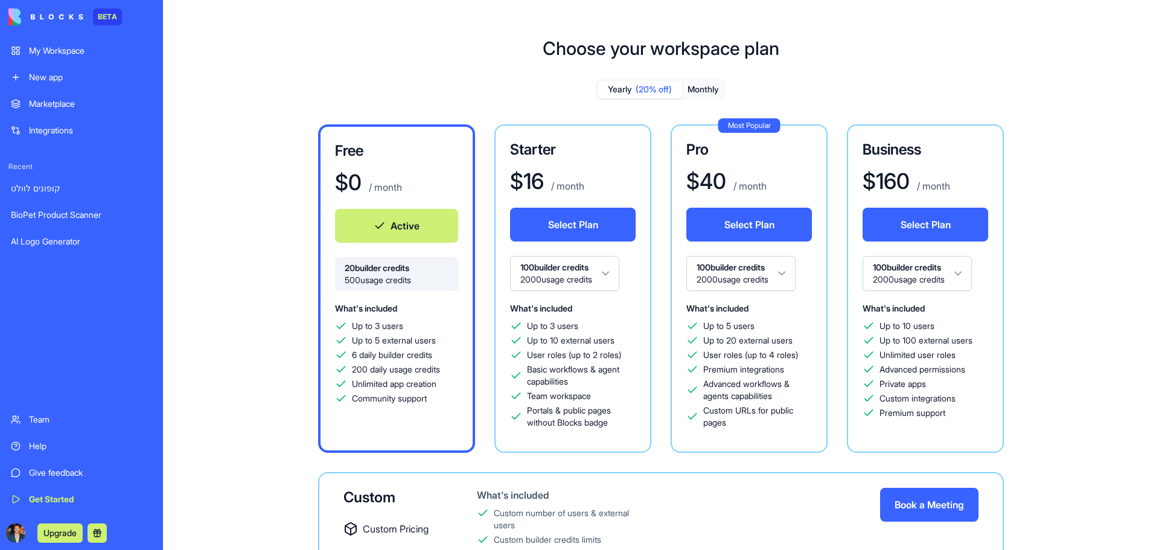
click at [705, 85] on button "Monthly" at bounding box center [703, 90] width 42 height 18
click at [702, 88] on button "Monthly" at bounding box center [703, 90] width 42 height 18
click at [525, 223] on button "Select Plan" at bounding box center [573, 225] width 126 height 34
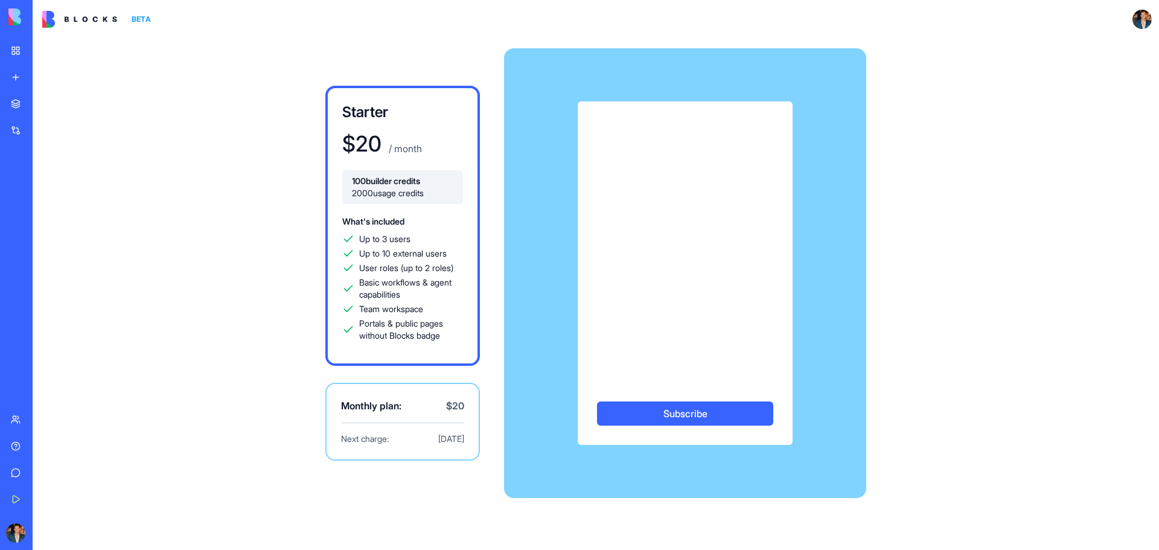
click at [656, 411] on button "Subscribe" at bounding box center [685, 414] width 176 height 24
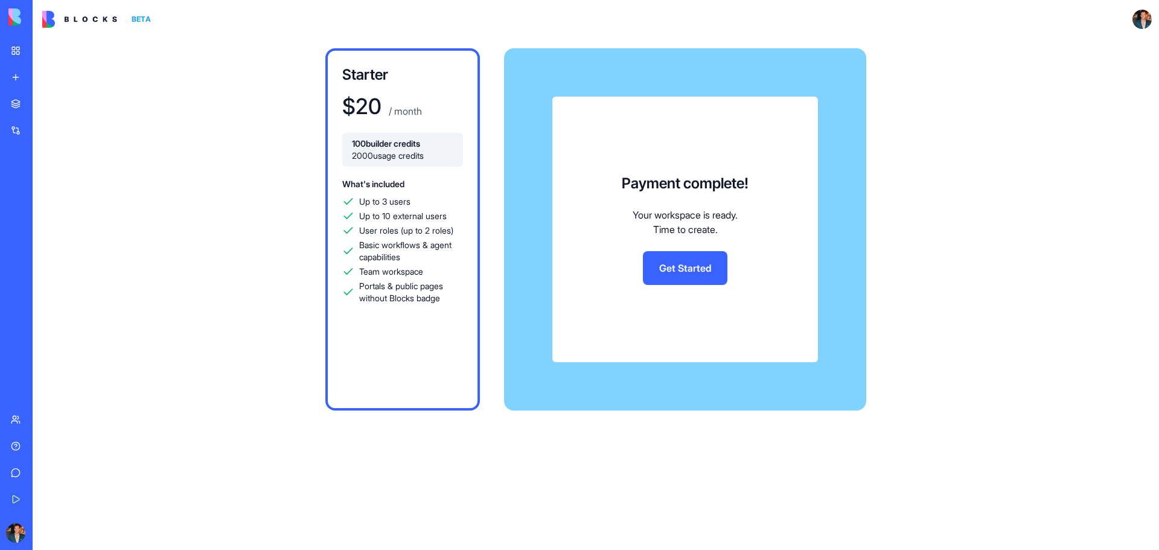
click at [666, 275] on link "Get Started" at bounding box center [685, 268] width 85 height 34
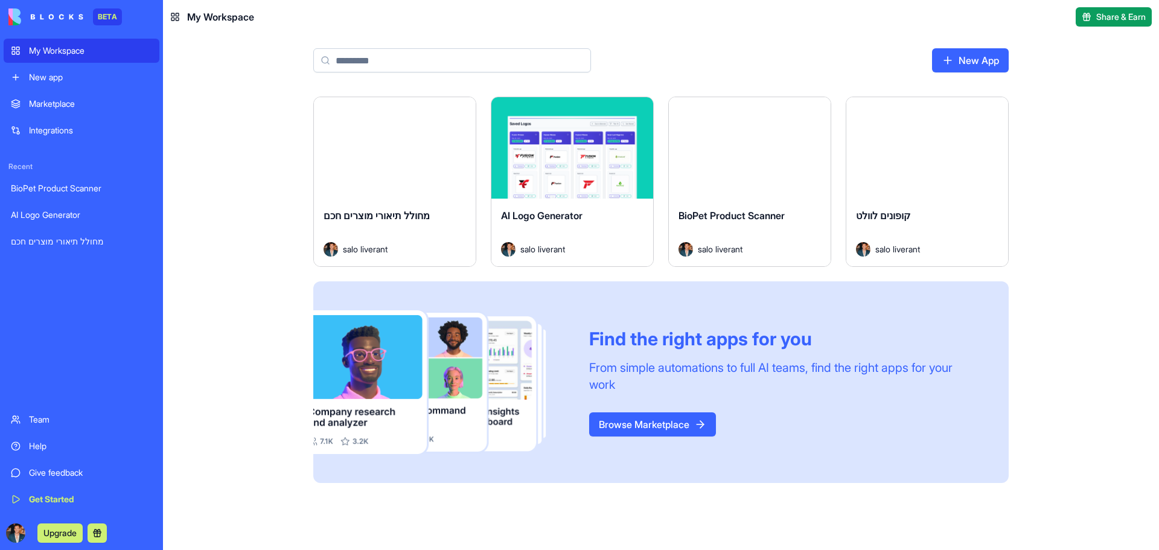
click at [74, 82] on div "New app" at bounding box center [90, 77] width 123 height 12
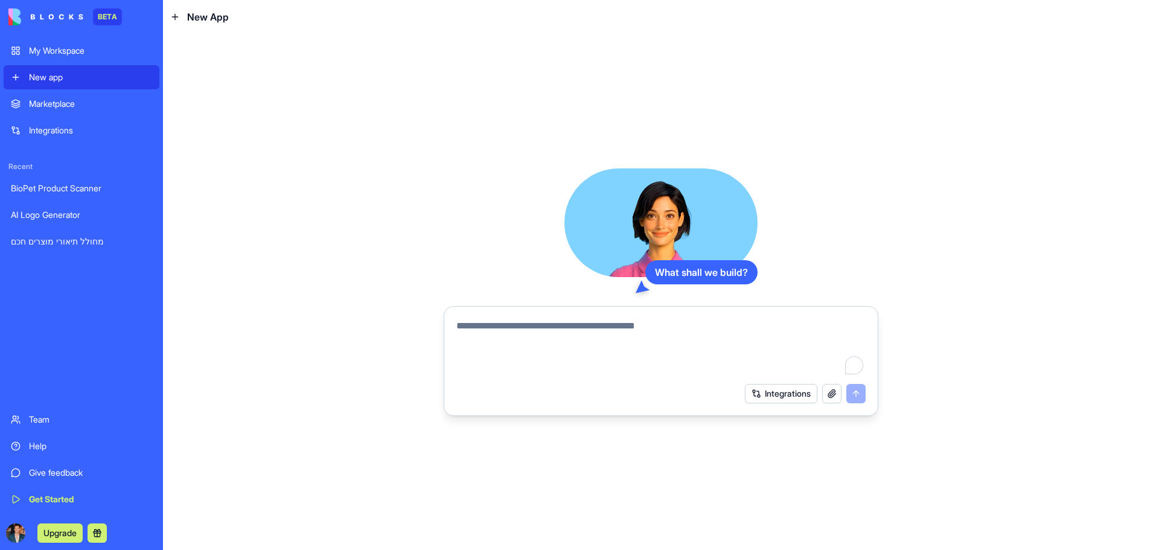
click at [65, 54] on div "My Workspace" at bounding box center [90, 51] width 123 height 12
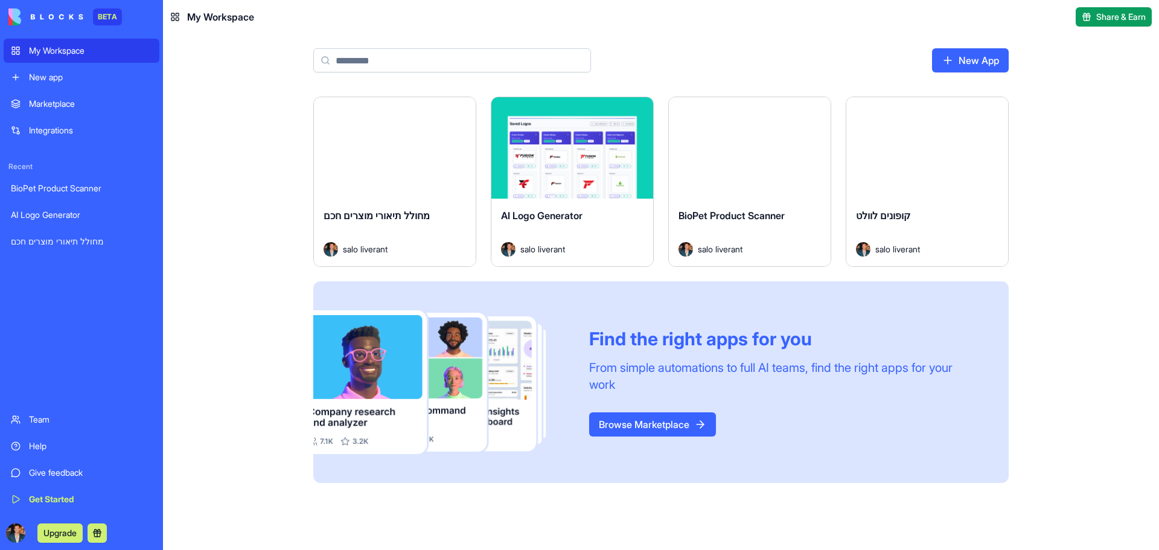
click at [911, 123] on div "Launch" at bounding box center [927, 147] width 162 height 101
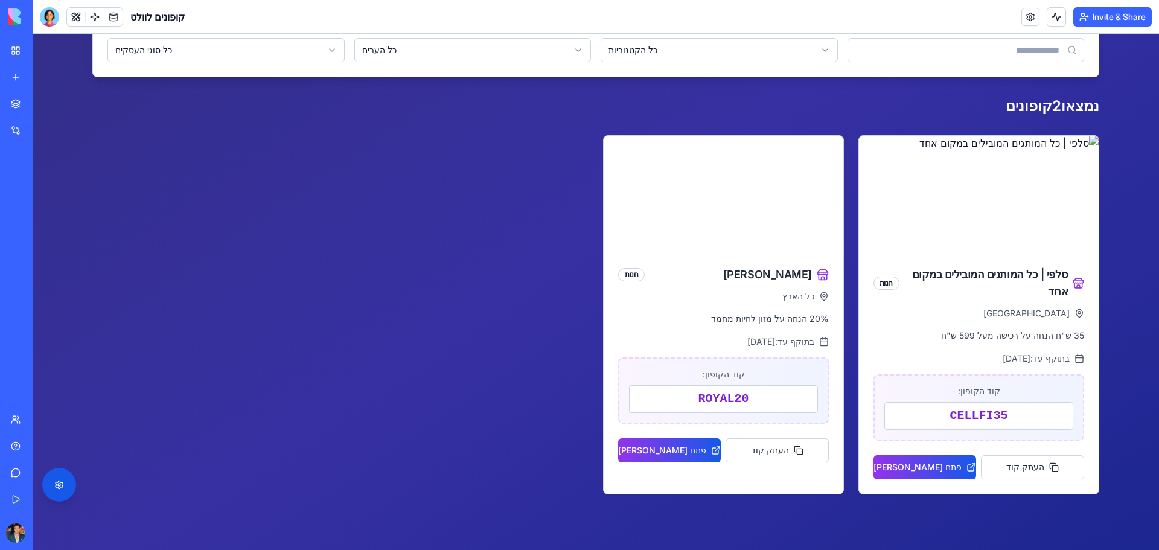
scroll to position [106, 0]
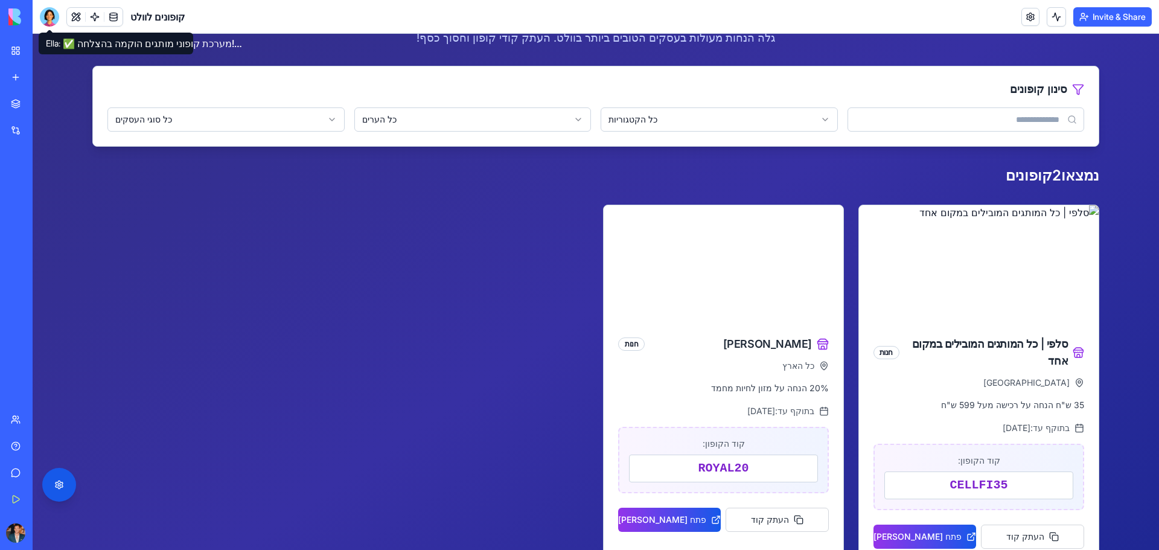
click at [53, 21] on div at bounding box center [49, 16] width 19 height 19
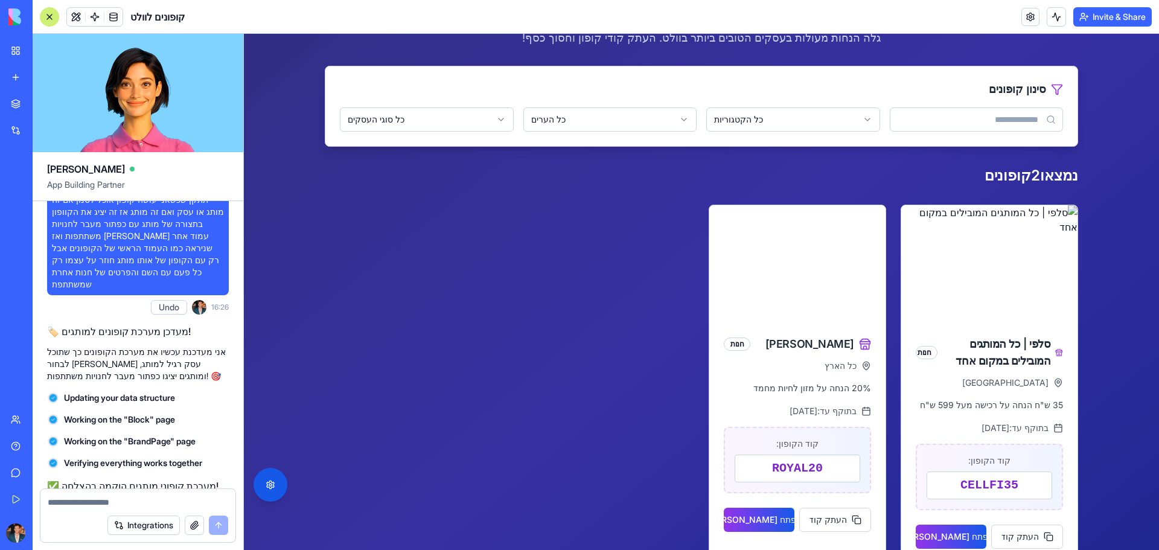
scroll to position [0, 0]
drag, startPoint x: 186, startPoint y: 408, endPoint x: 143, endPoint y: 411, distance: 43.0
click at [159, 491] on div at bounding box center [137, 498] width 195 height 19
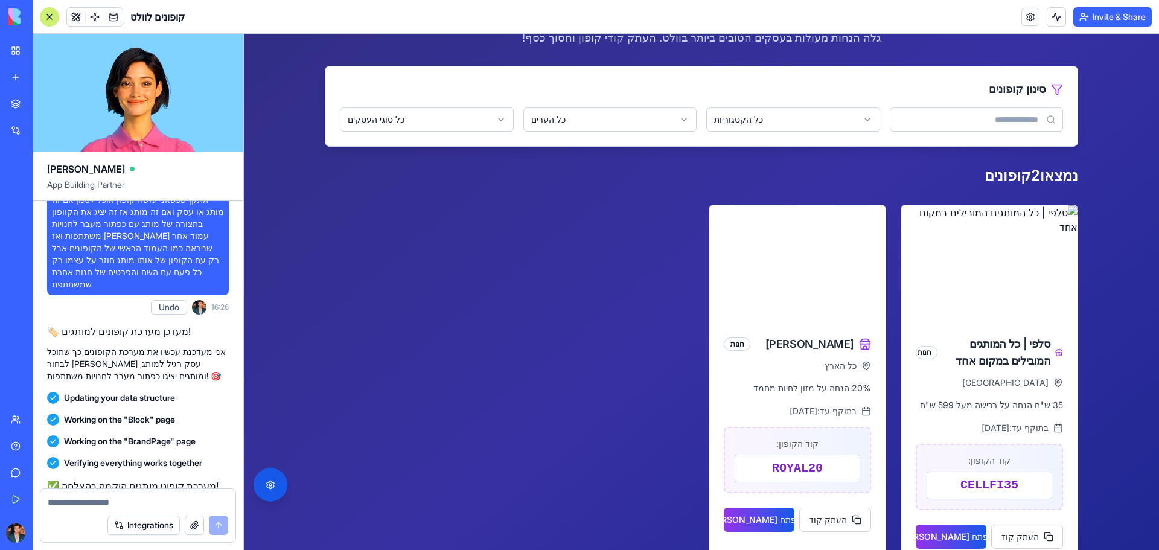
click at [150, 501] on textarea at bounding box center [138, 502] width 181 height 12
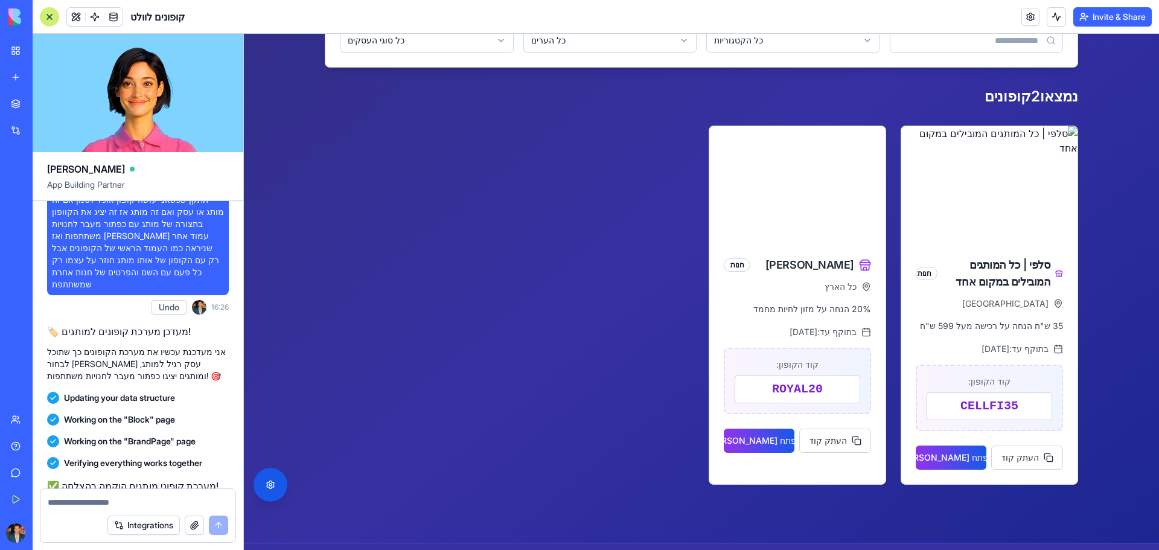
scroll to position [166, 0]
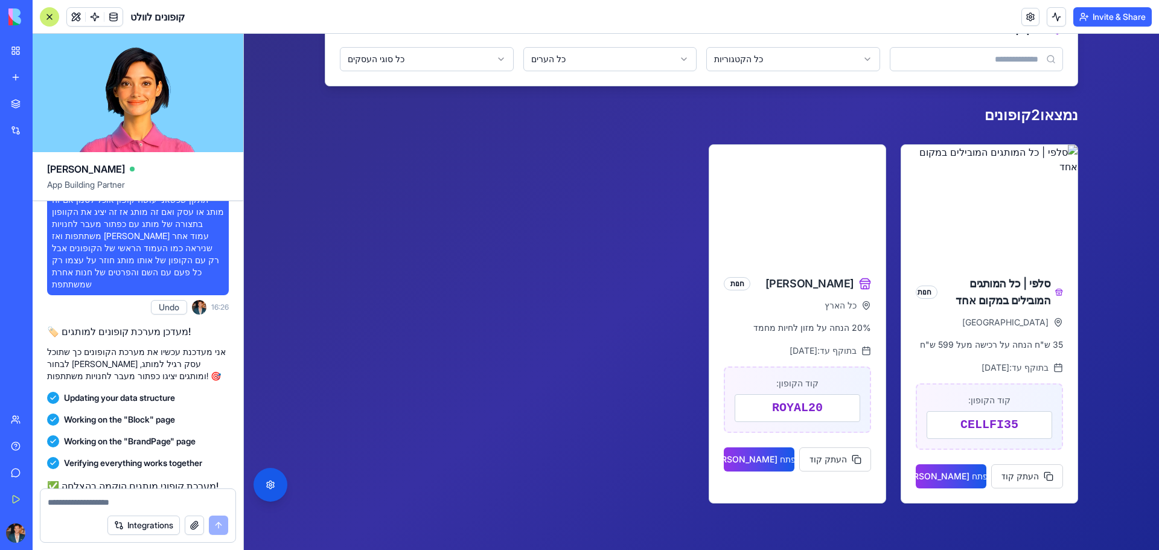
click at [127, 502] on textarea at bounding box center [138, 502] width 181 height 12
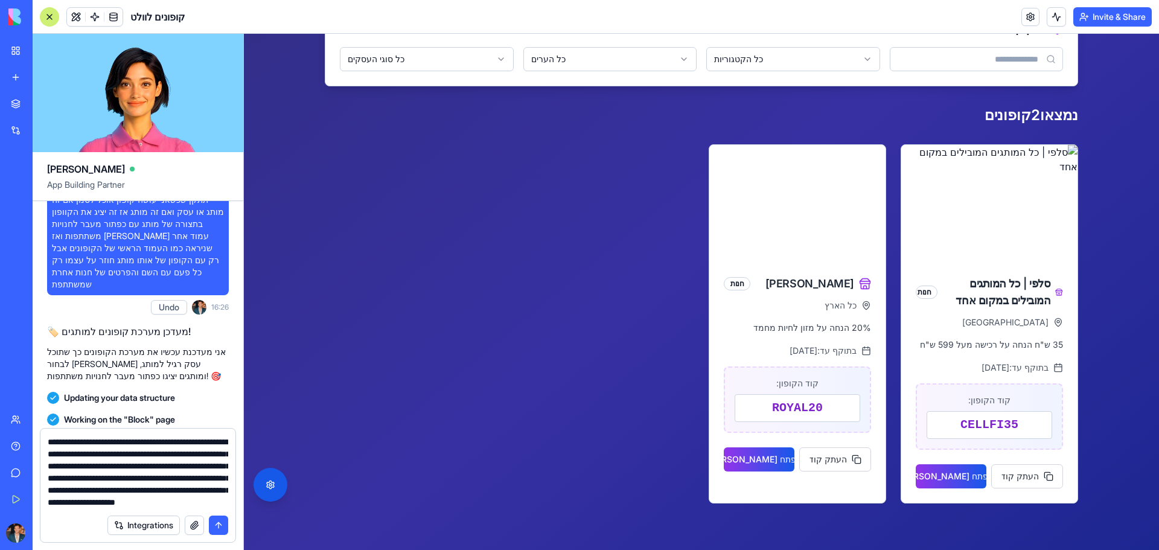
scroll to position [11, 0]
type textarea "**********"
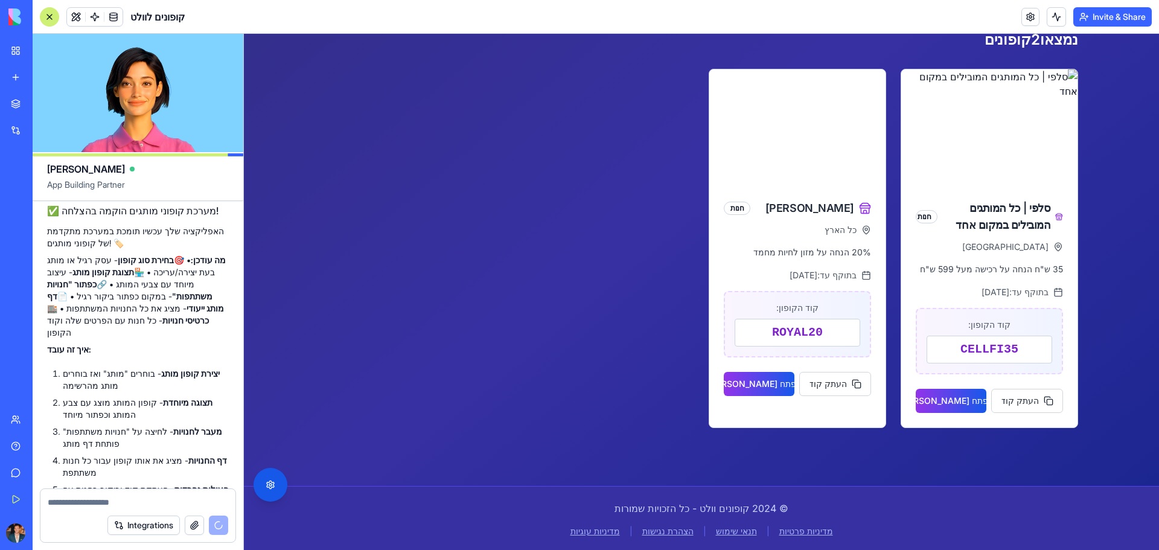
scroll to position [4038, 0]
